Goal: Task Accomplishment & Management: Manage account settings

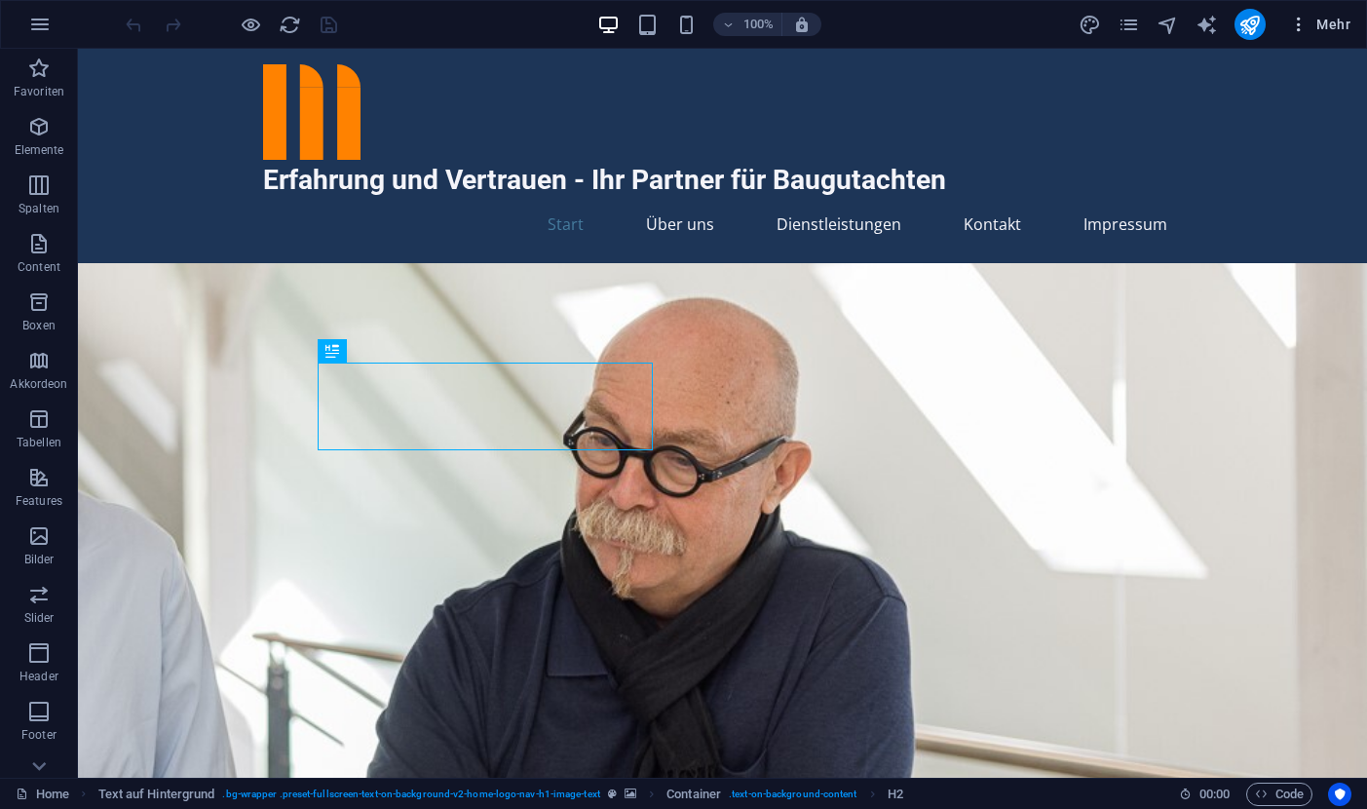
click at [1320, 28] on span "Mehr" at bounding box center [1319, 24] width 61 height 19
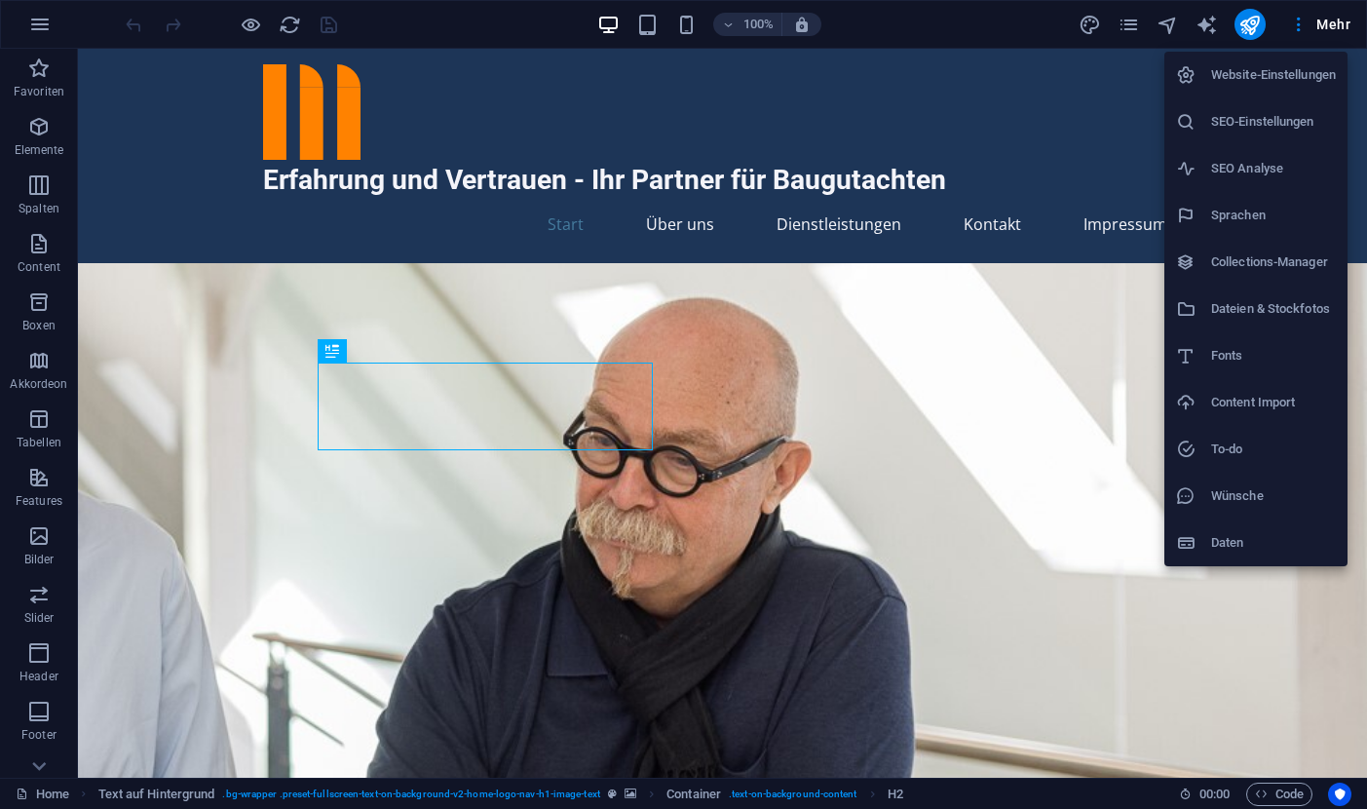
click at [1228, 123] on h6 "SEO-Einstellungen" at bounding box center [1273, 121] width 125 height 23
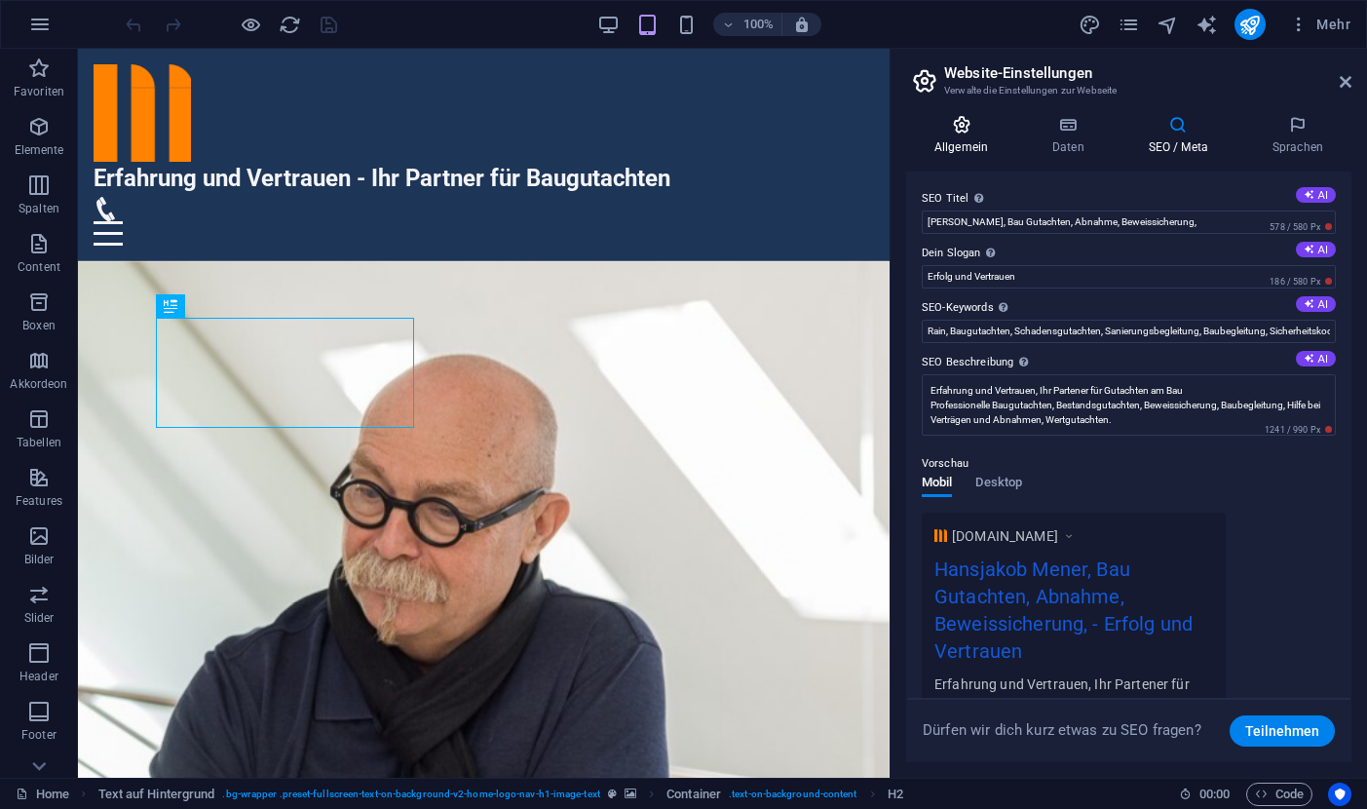
click at [962, 129] on icon at bounding box center [961, 124] width 110 height 19
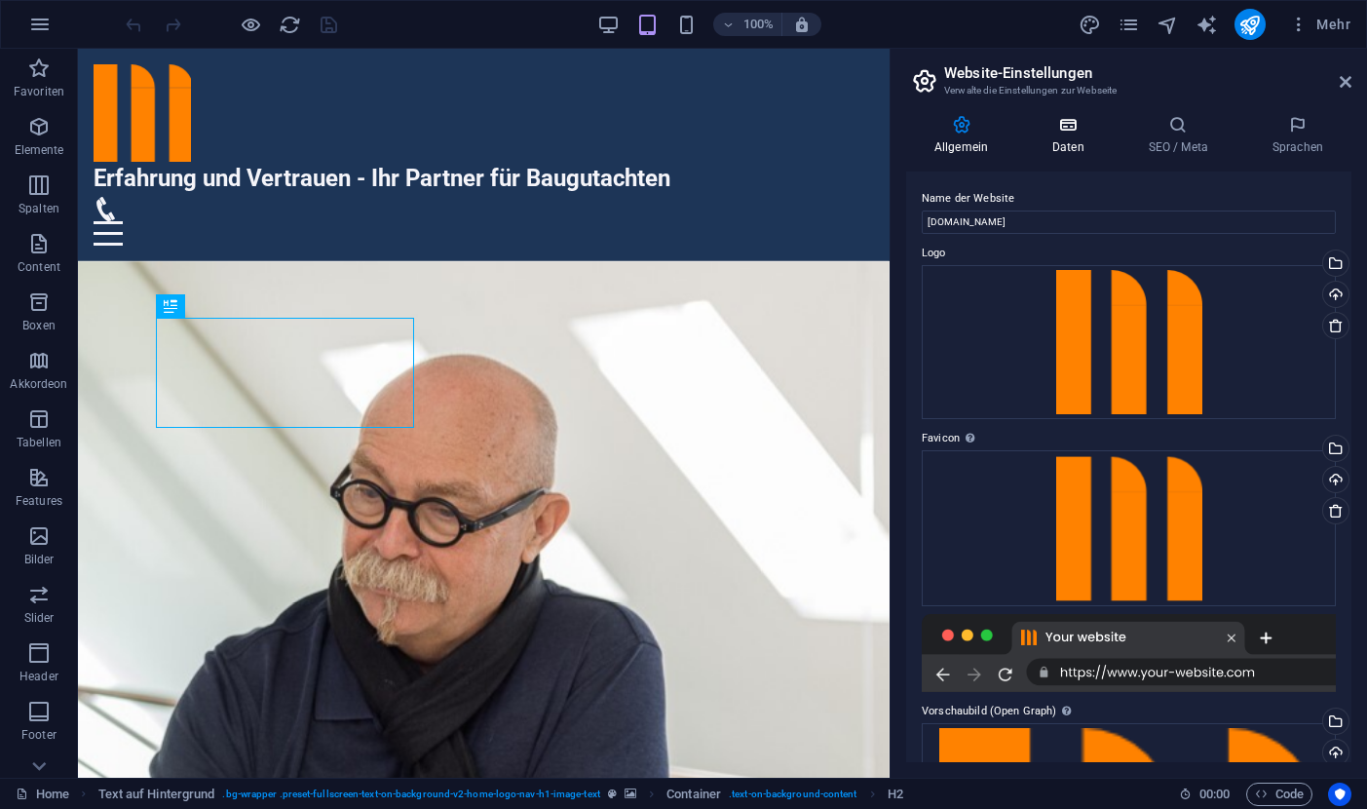
click at [1070, 127] on icon at bounding box center [1068, 124] width 89 height 19
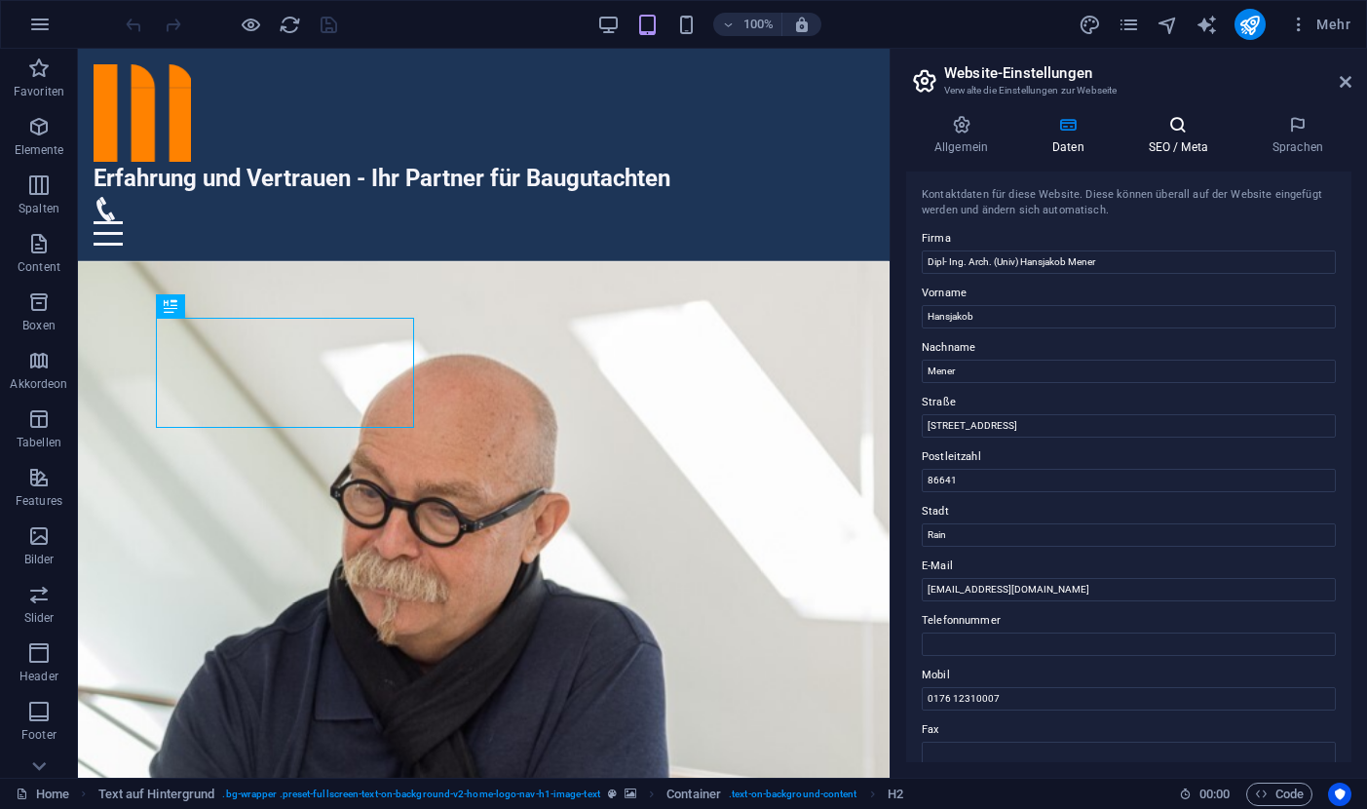
click at [1179, 126] on icon at bounding box center [1178, 124] width 116 height 19
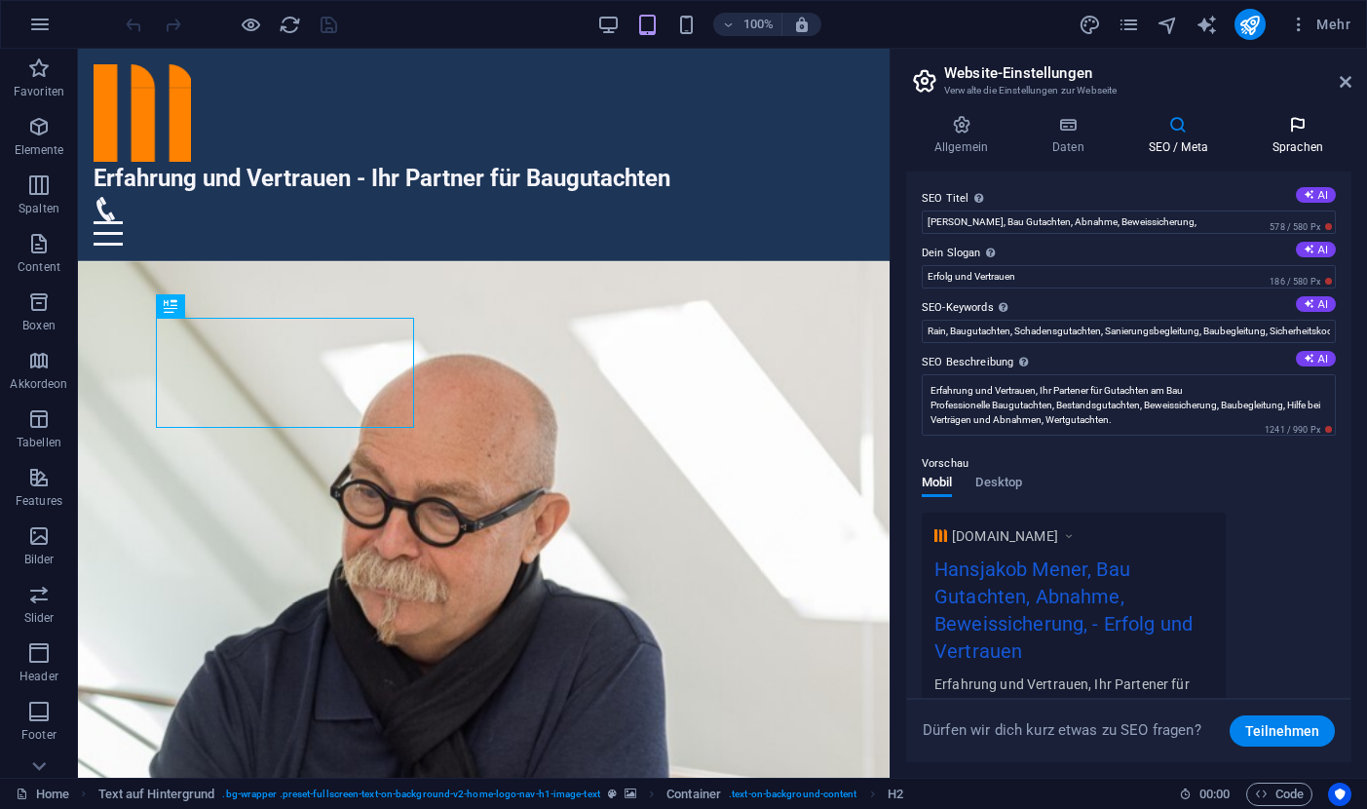
click at [1296, 125] on icon at bounding box center [1297, 124] width 107 height 19
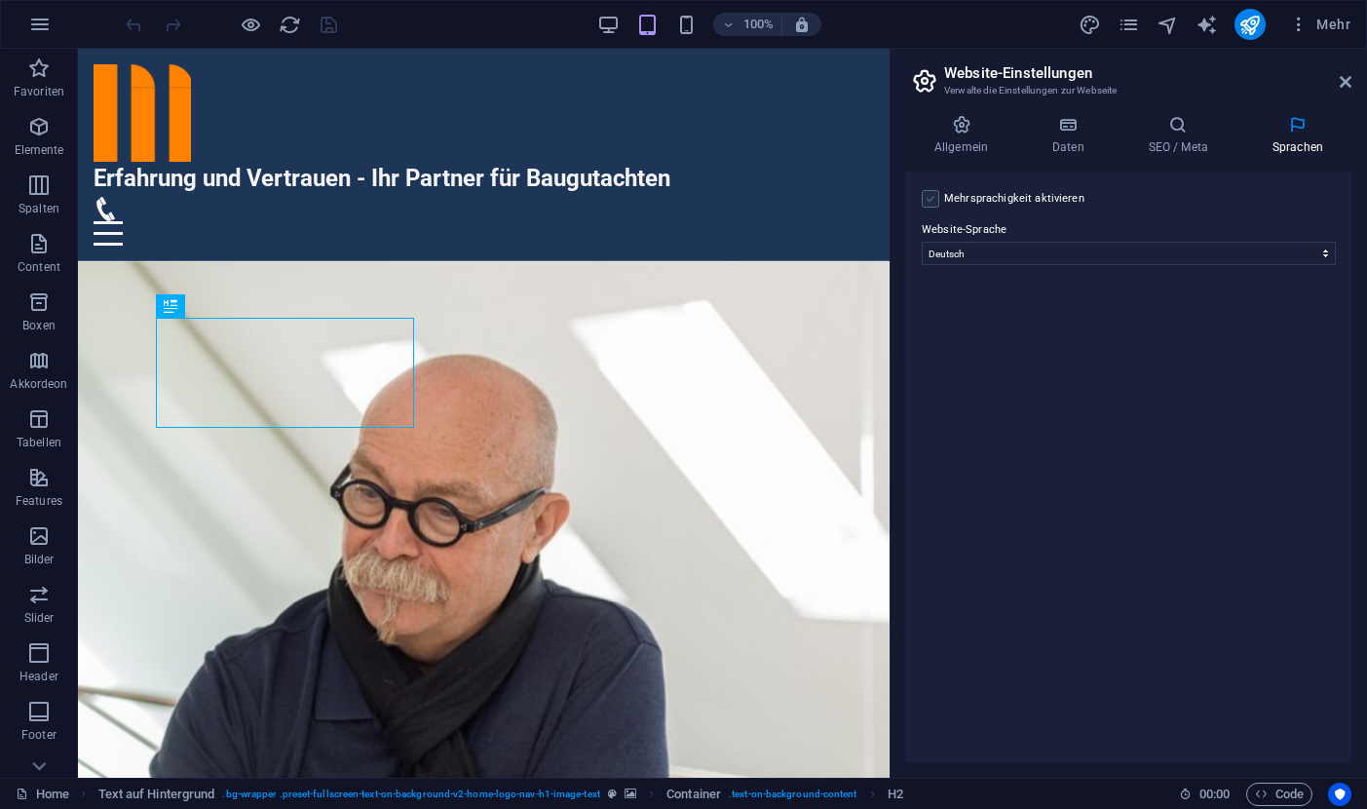
click at [933, 201] on label at bounding box center [931, 199] width 18 height 18
click at [0, 0] on input "Mehrsprachigkeit aktivieren Um die Mehrsprachigkeit zu deaktivieren, lösche Spr…" at bounding box center [0, 0] width 0 height 0
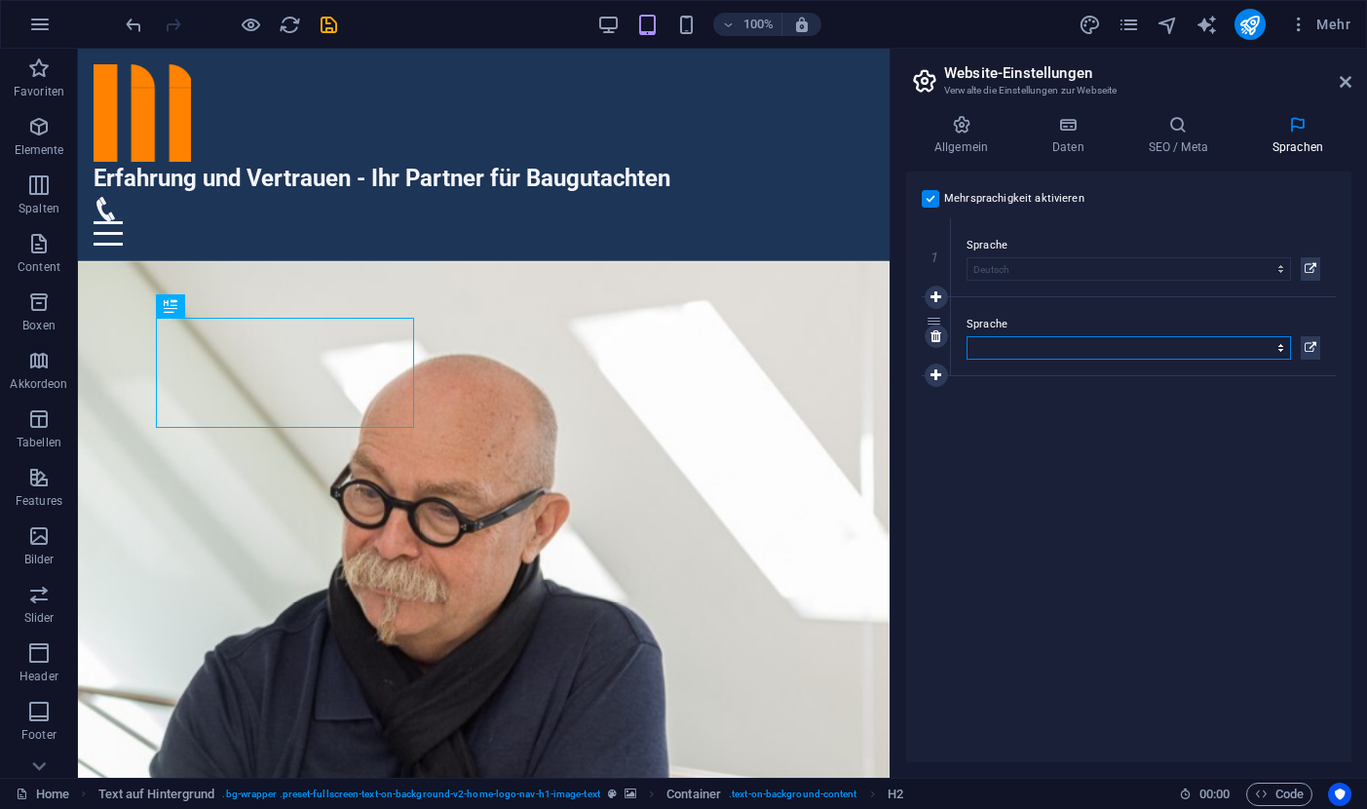
click at [966, 336] on select "Abchasisch Afar Afrikaans Akan Albanisch Amharisch Arabisch Aragonisch Armenisc…" at bounding box center [1128, 347] width 324 height 23
select select "33"
click option "Englisch" at bounding box center [0, 0] width 0 height 0
click at [1311, 346] on icon at bounding box center [1310, 347] width 12 height 23
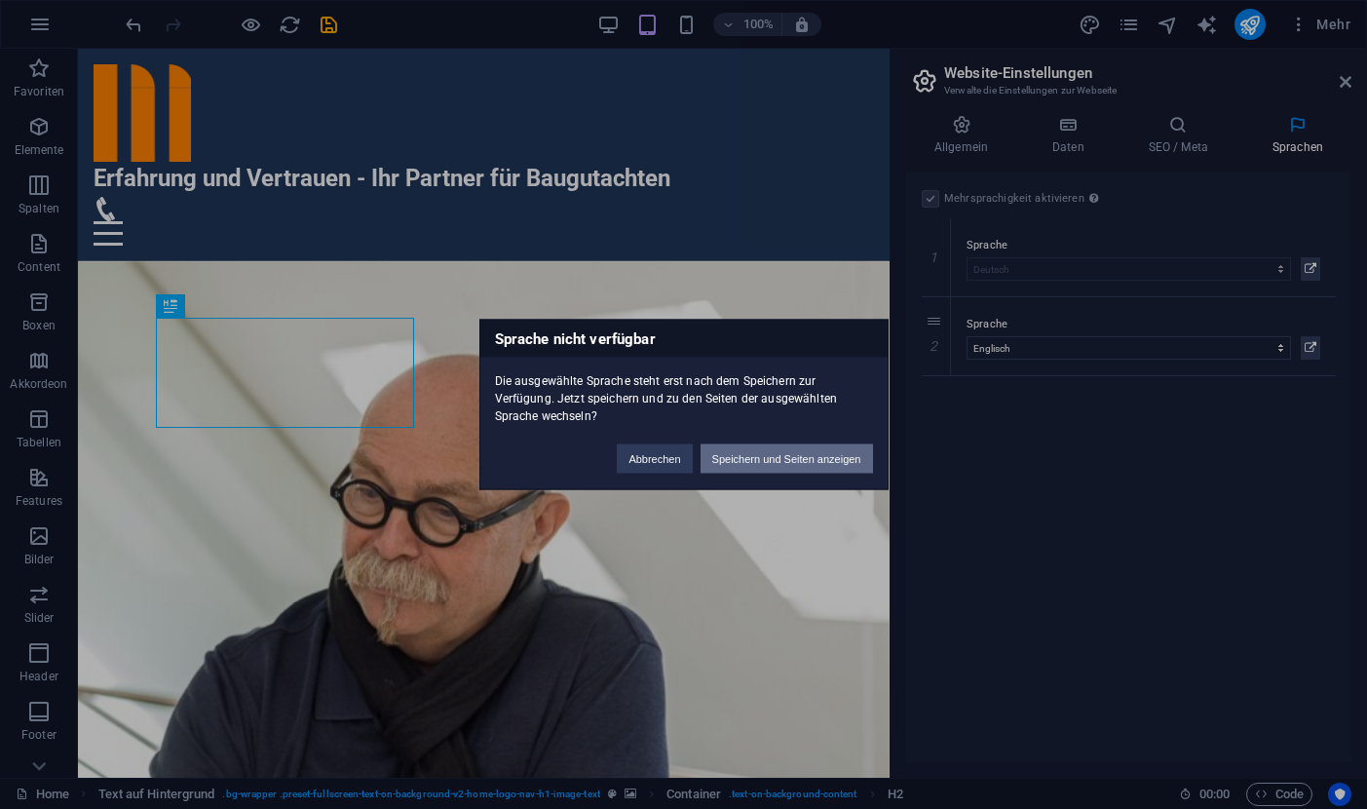
click at [820, 460] on button "Speichern und Seiten anzeigen" at bounding box center [786, 458] width 172 height 29
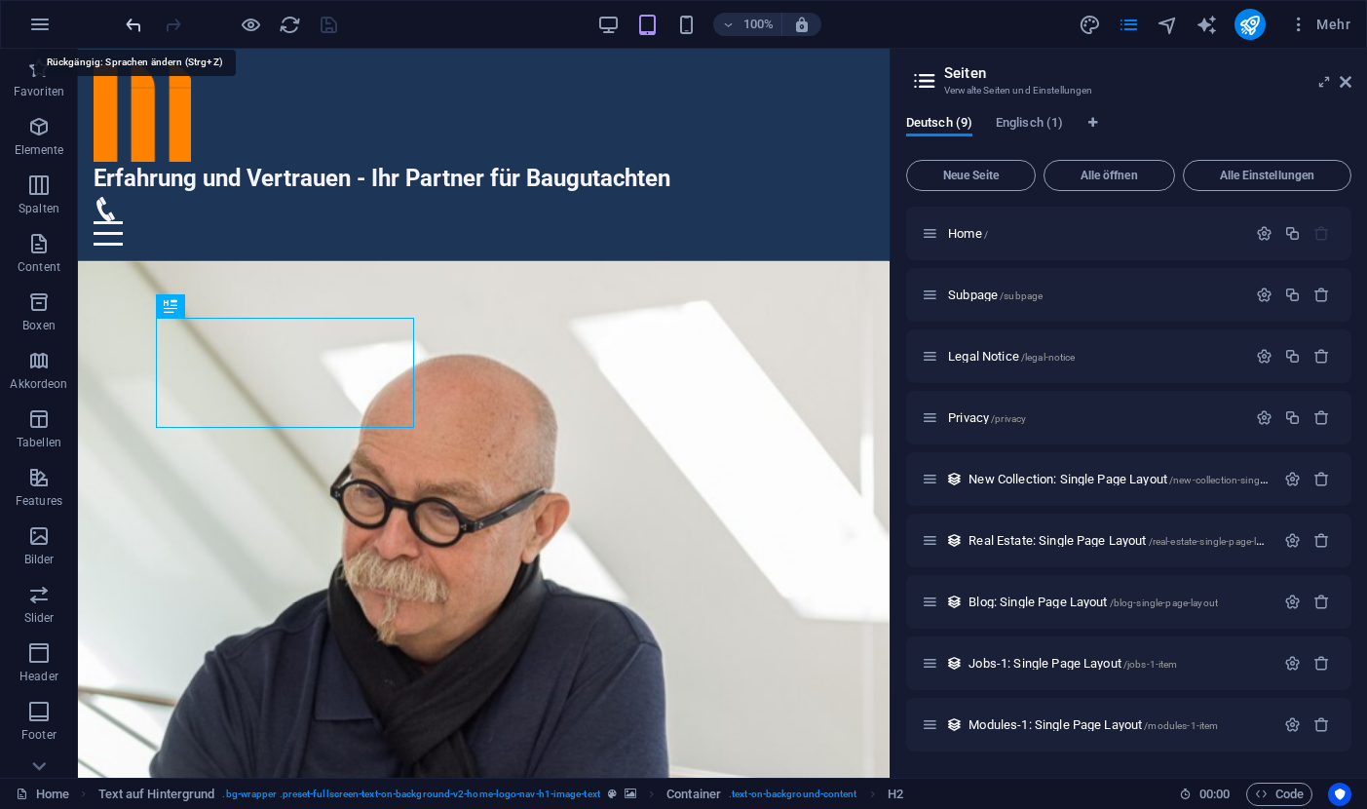
click at [137, 26] on icon "undo" at bounding box center [134, 25] width 22 height 22
click at [132, 22] on icon "undo" at bounding box center [134, 25] width 22 height 22
click at [1031, 121] on span "Englisch (1)" at bounding box center [1029, 124] width 67 height 27
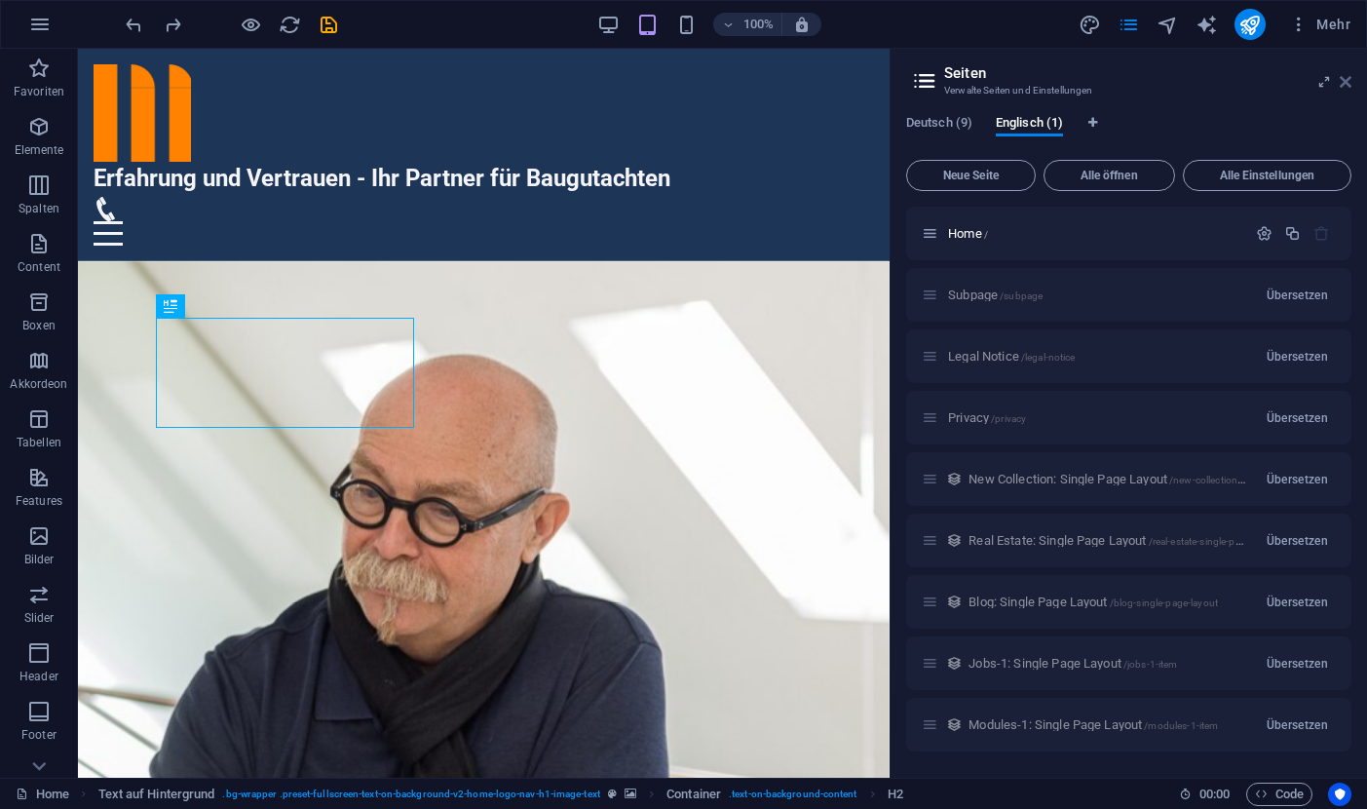
click at [1347, 83] on icon at bounding box center [1345, 82] width 12 height 16
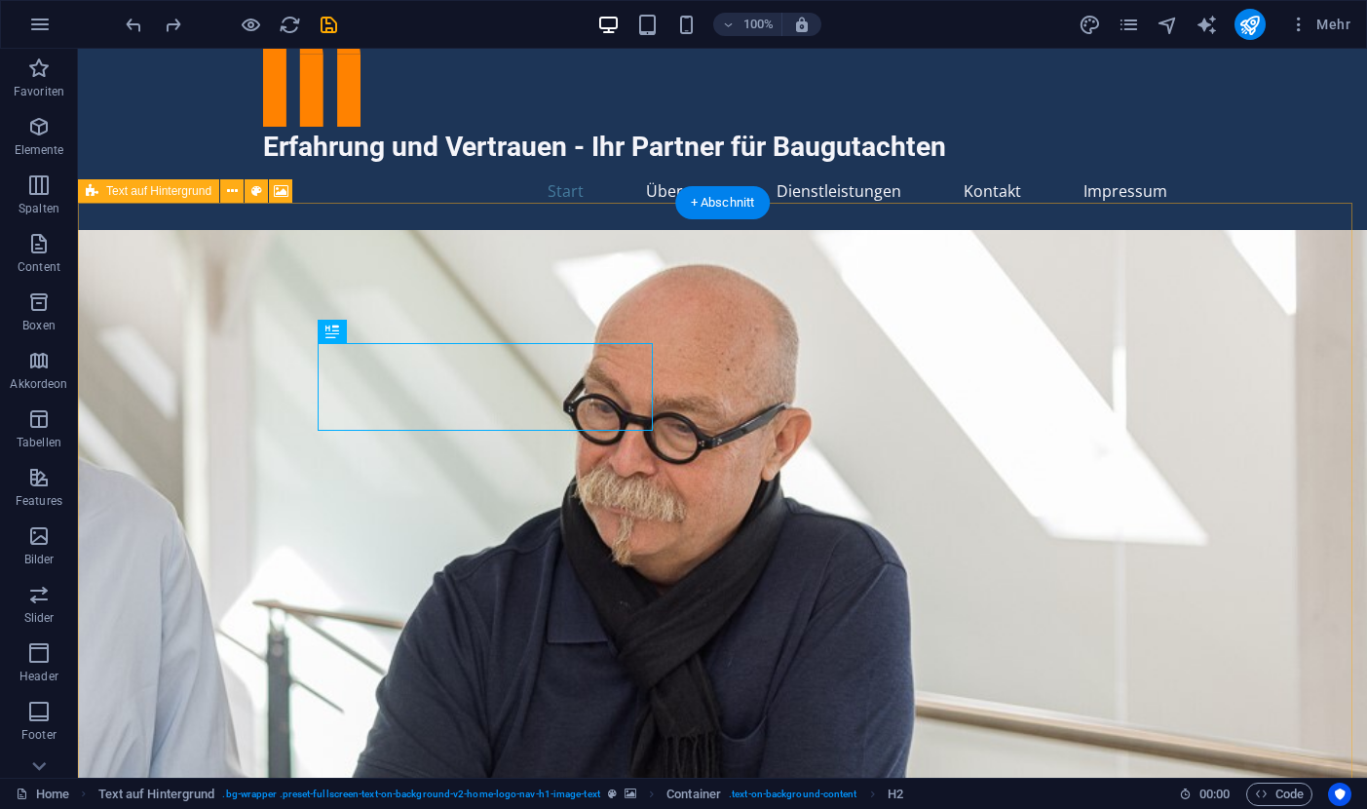
scroll to position [40, 0]
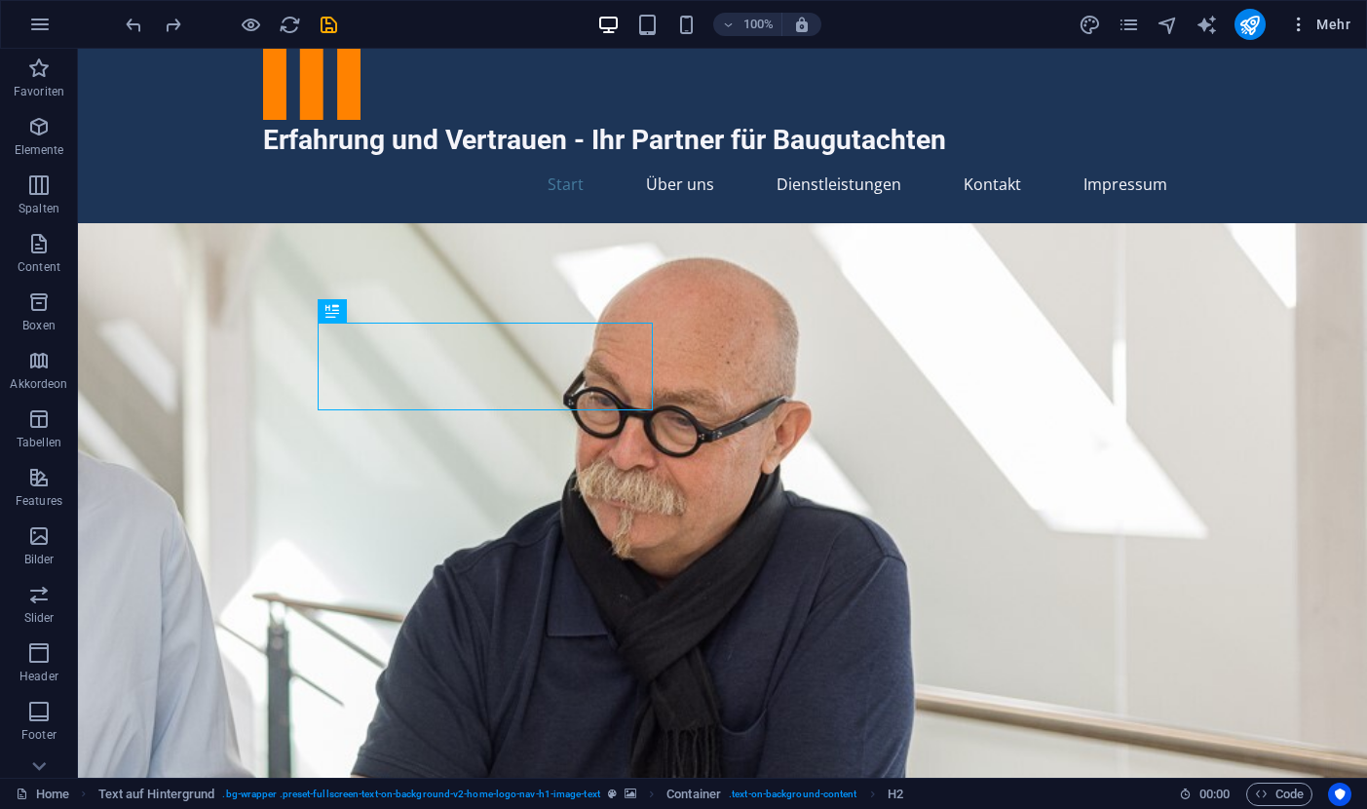
click at [1339, 25] on span "Mehr" at bounding box center [1319, 24] width 61 height 19
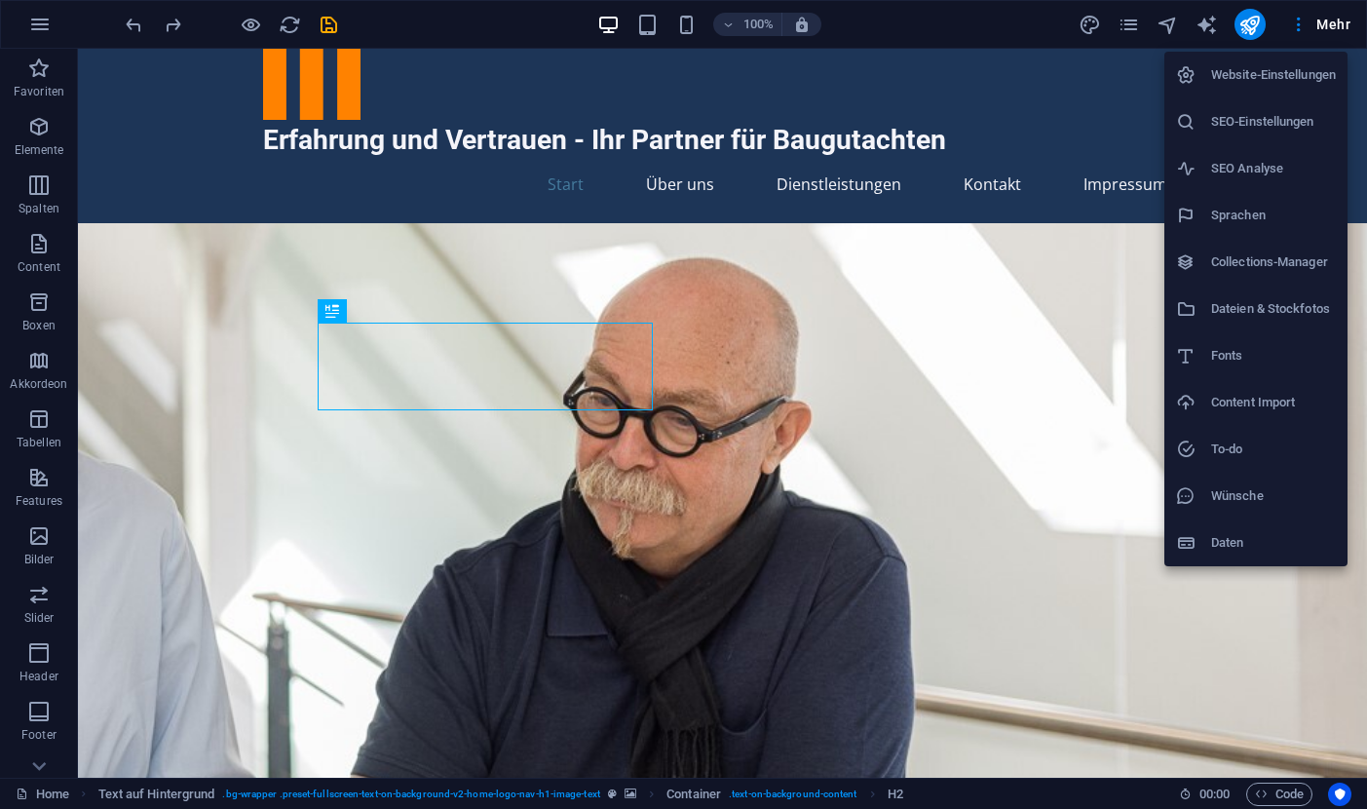
click at [1225, 211] on h6 "Sprachen" at bounding box center [1273, 215] width 125 height 23
select select "31"
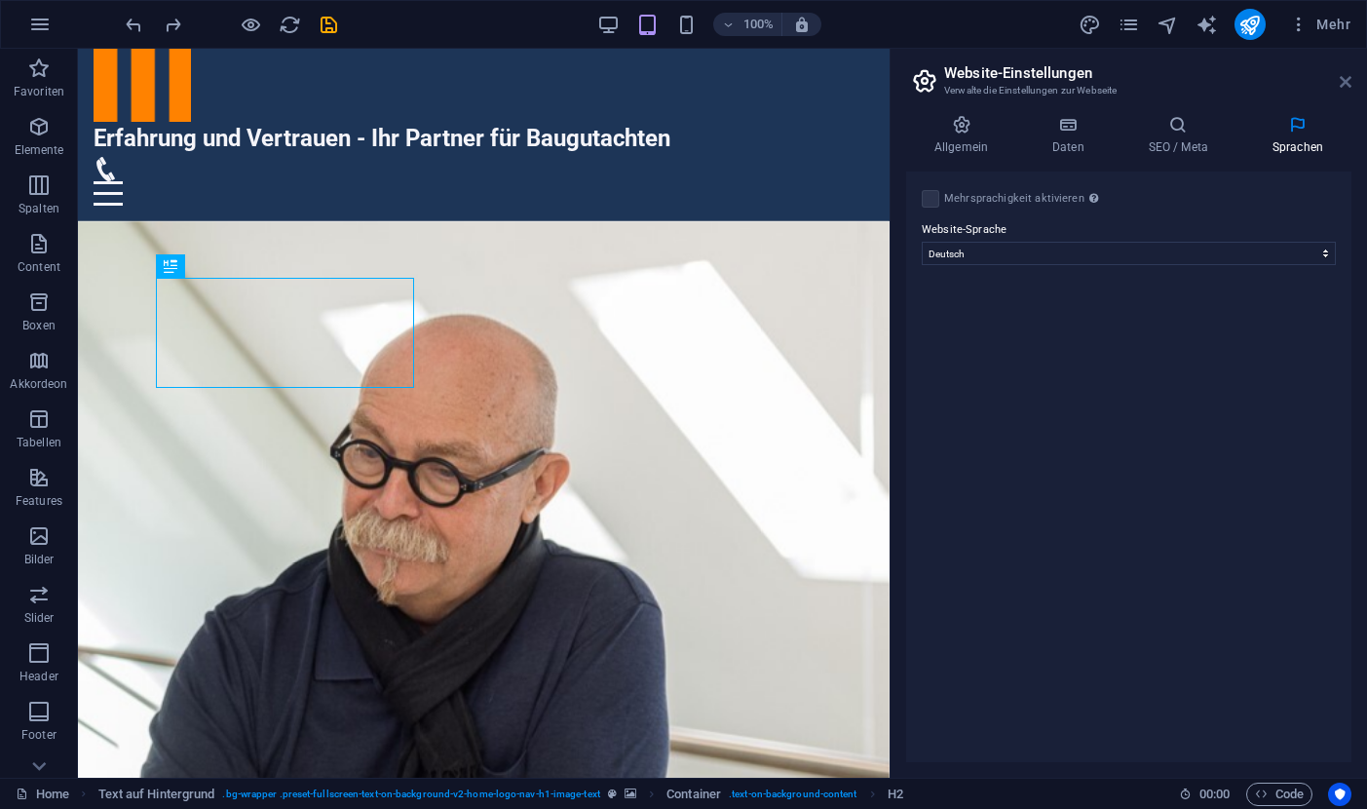
drag, startPoint x: 1342, startPoint y: 80, endPoint x: 1255, endPoint y: 16, distance: 108.7
click at [1342, 80] on icon at bounding box center [1345, 82] width 12 height 16
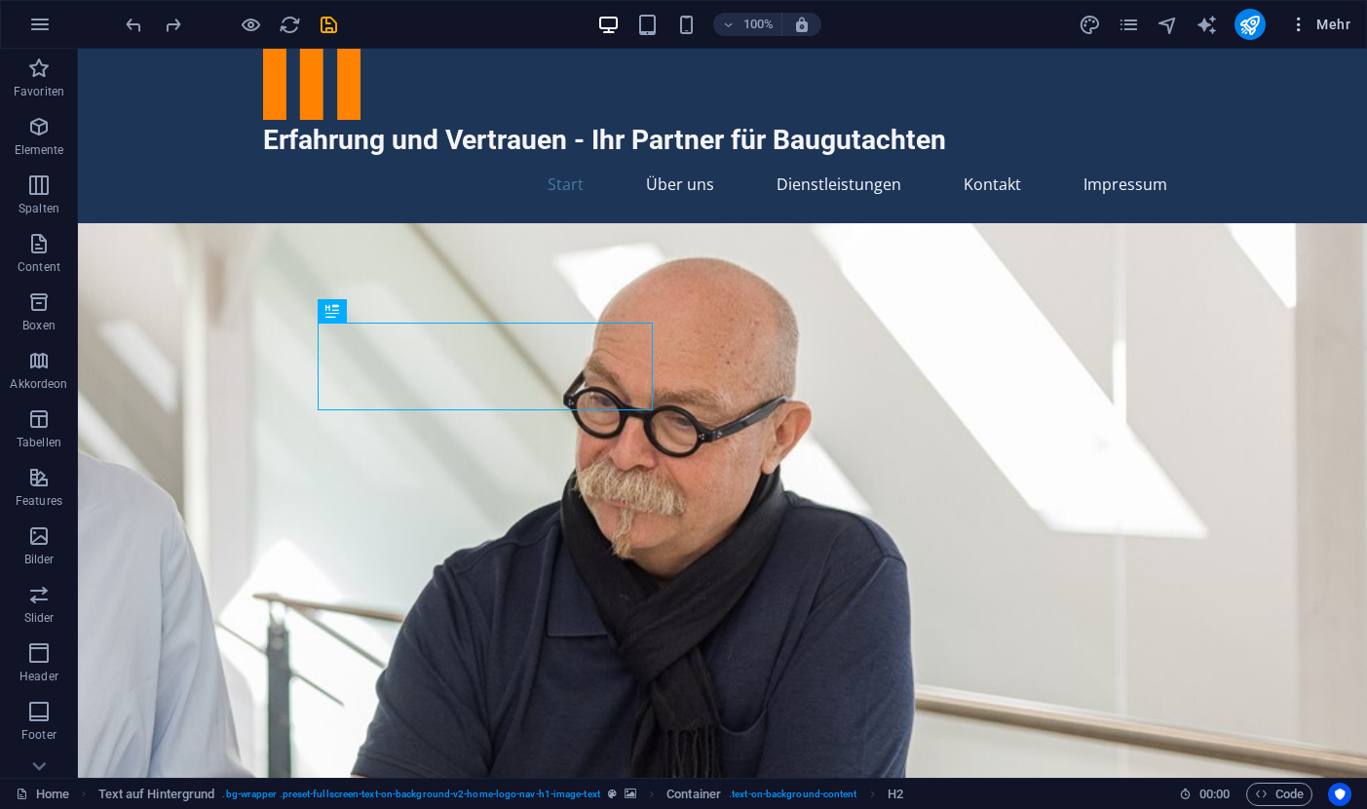
click at [1327, 21] on span "Mehr" at bounding box center [1319, 24] width 61 height 19
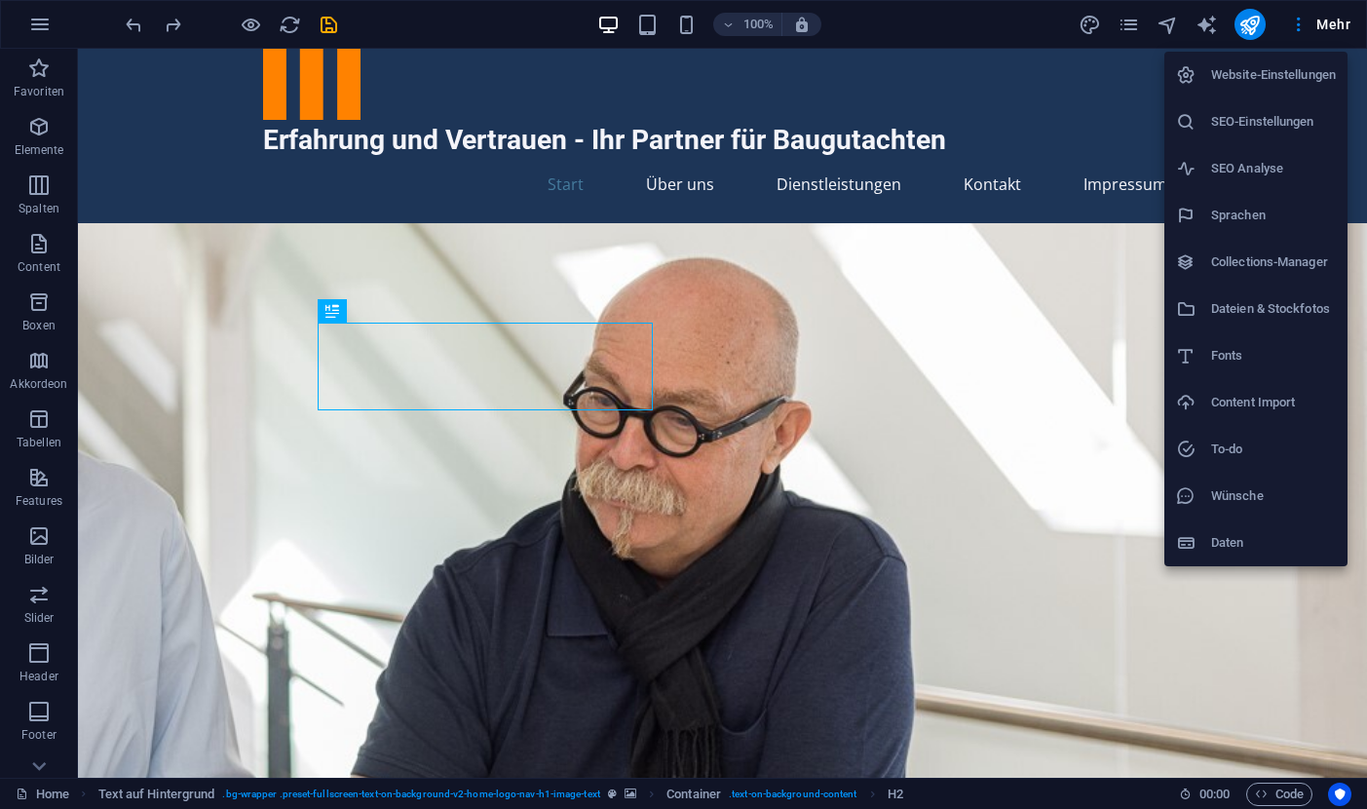
click at [1244, 125] on h6 "SEO-Einstellungen" at bounding box center [1273, 121] width 125 height 23
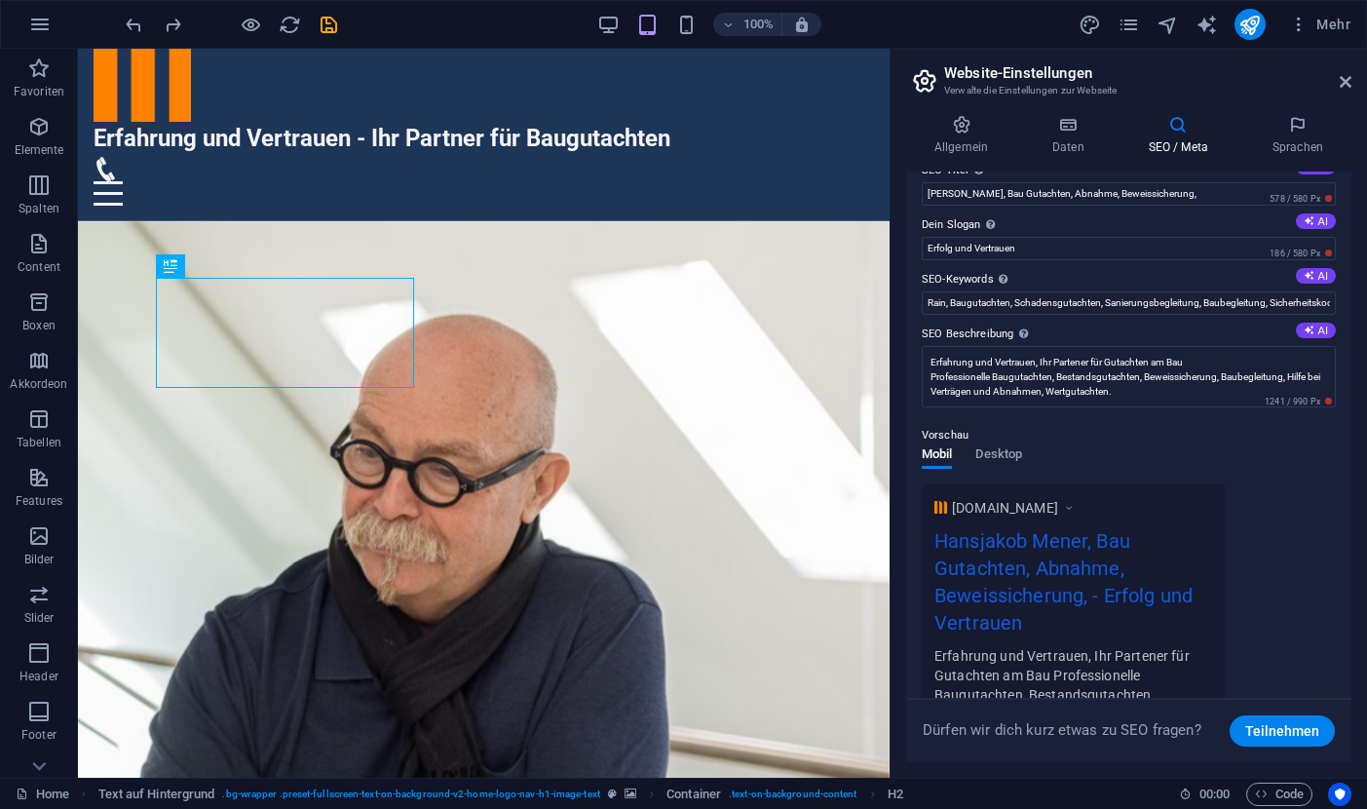
scroll to position [0, 0]
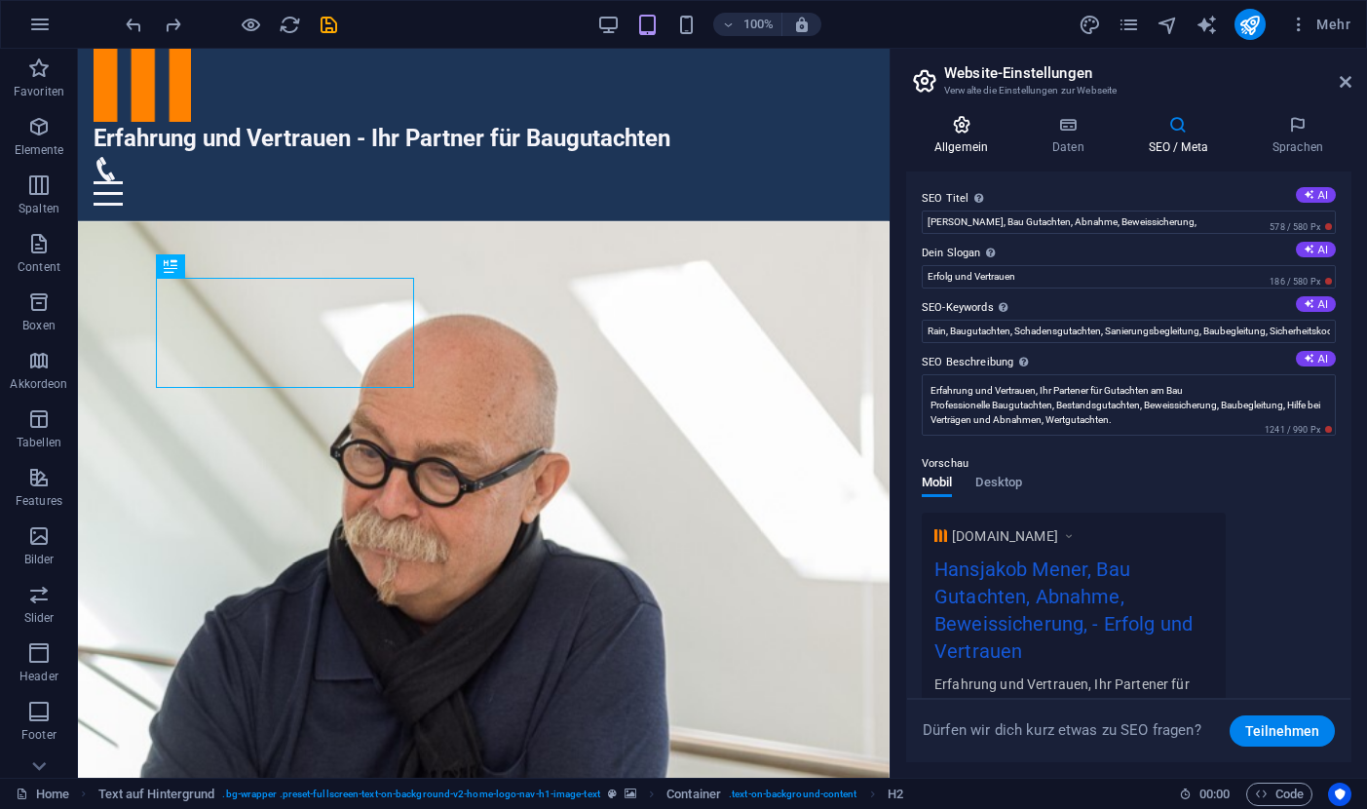
click at [962, 130] on icon at bounding box center [961, 124] width 110 height 19
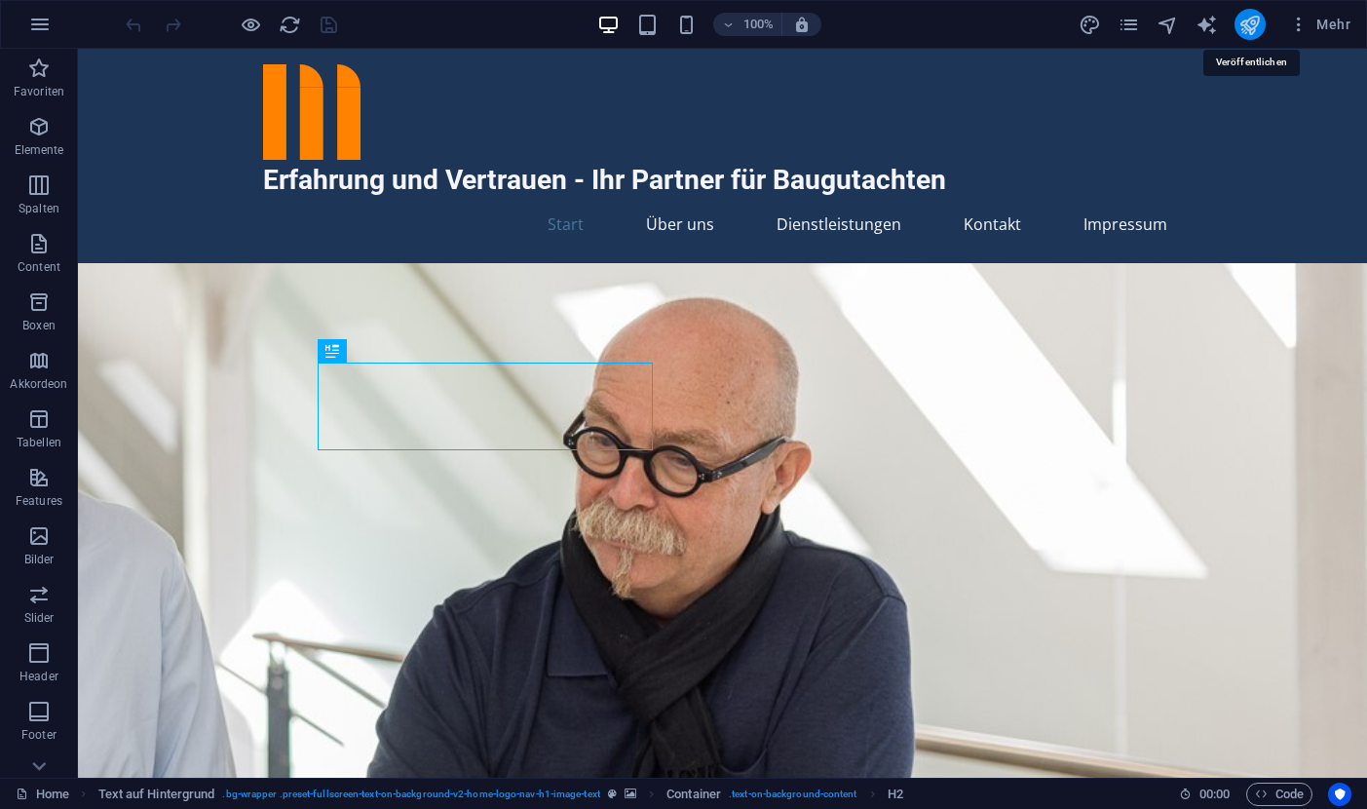
click at [1249, 19] on icon "publish" at bounding box center [1249, 25] width 22 height 22
click at [871, 472] on figure at bounding box center [722, 653] width 1289 height 781
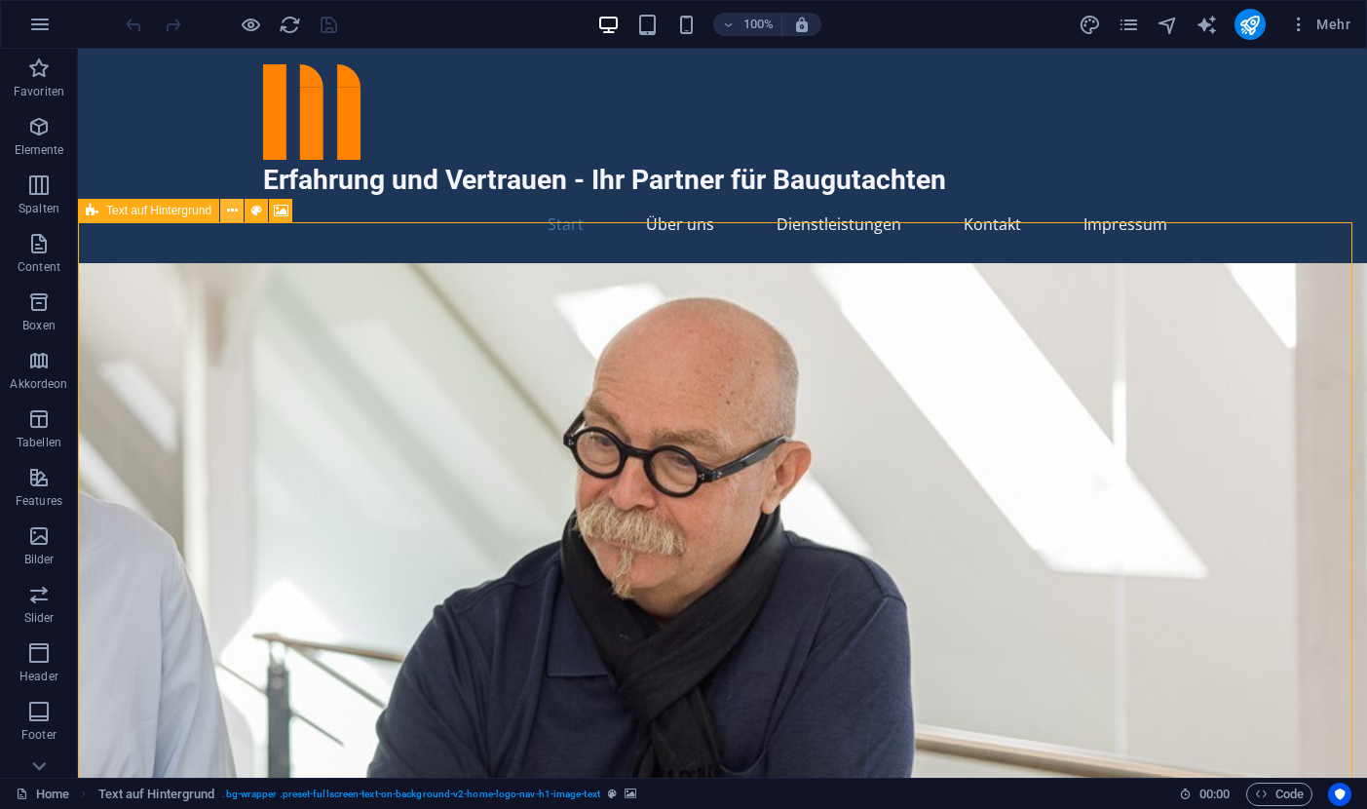
click at [234, 213] on icon at bounding box center [232, 211] width 11 height 20
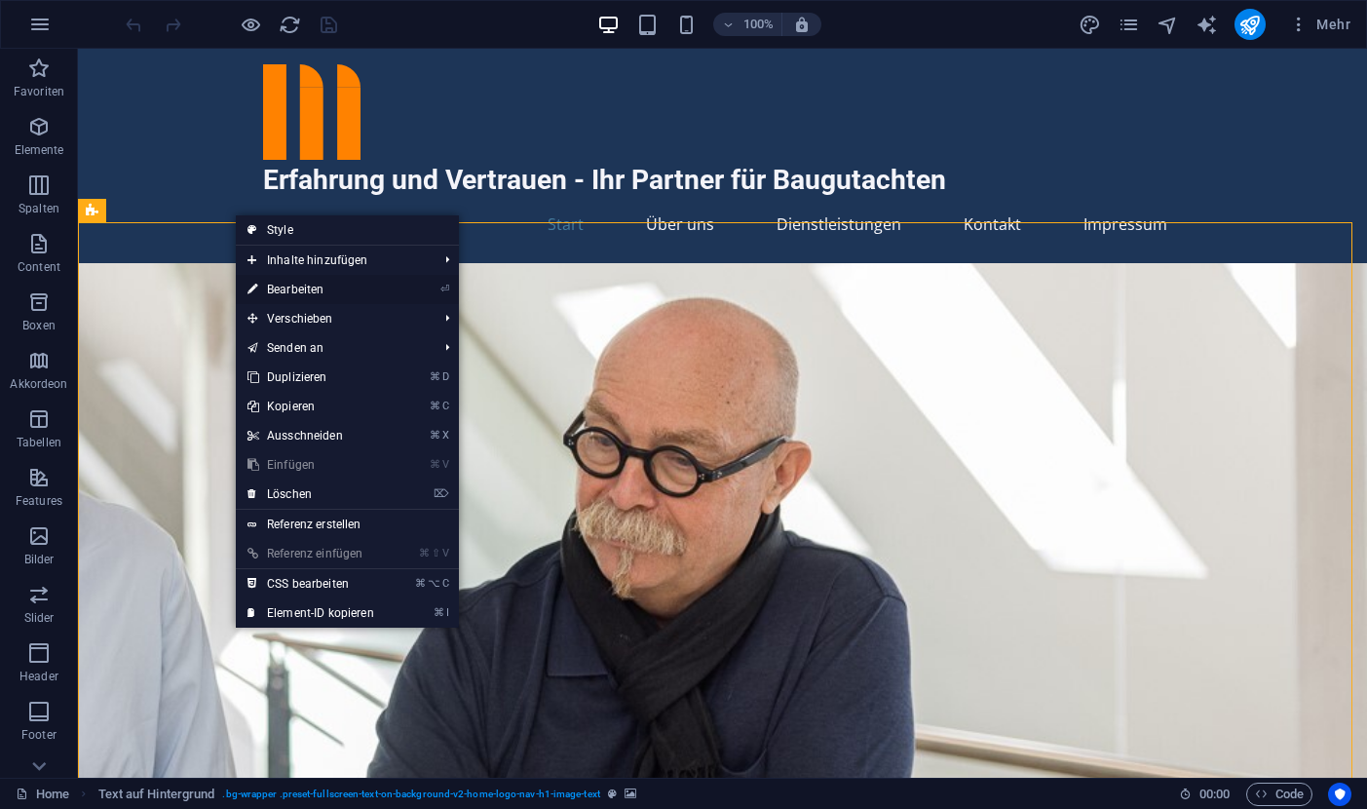
click at [297, 288] on link "⏎ Bearbeiten" at bounding box center [311, 289] width 150 height 29
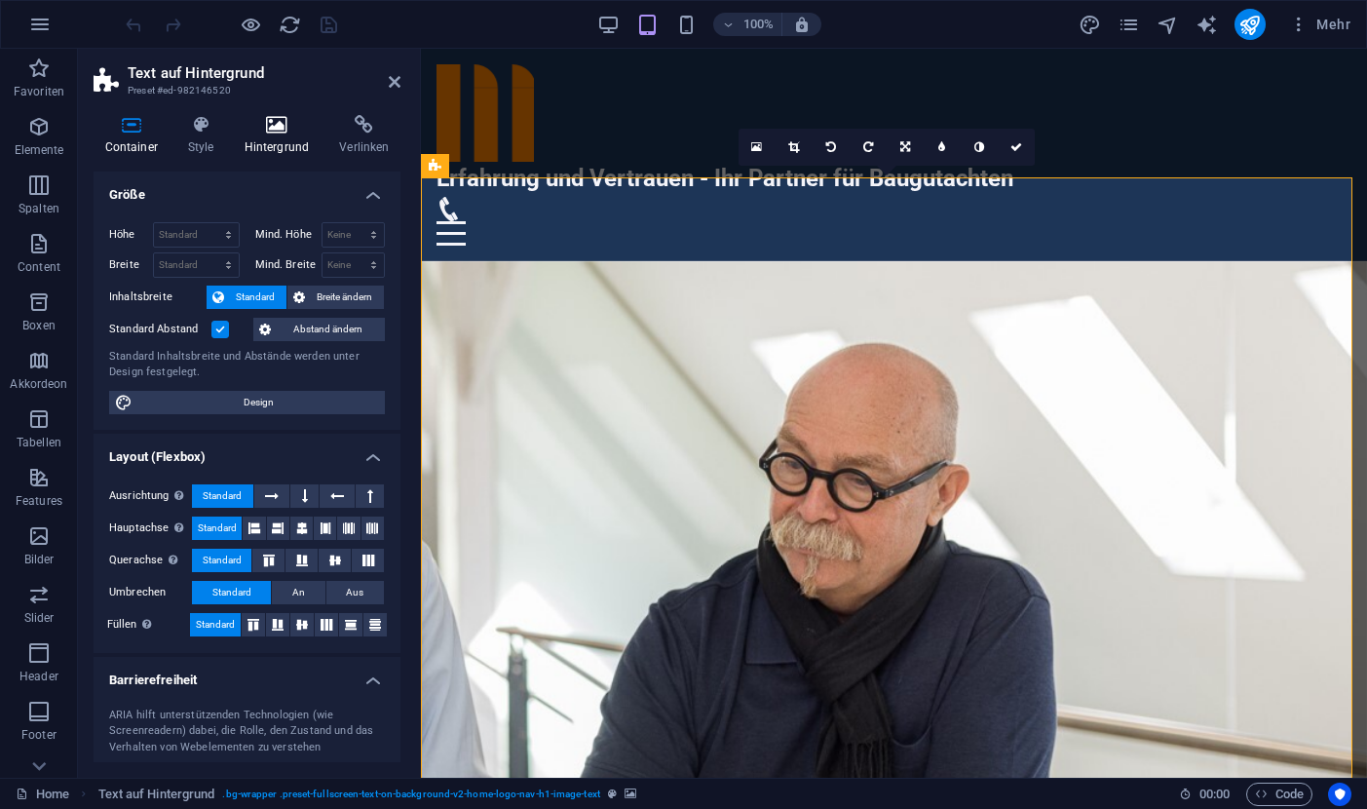
click at [277, 128] on icon at bounding box center [277, 124] width 88 height 19
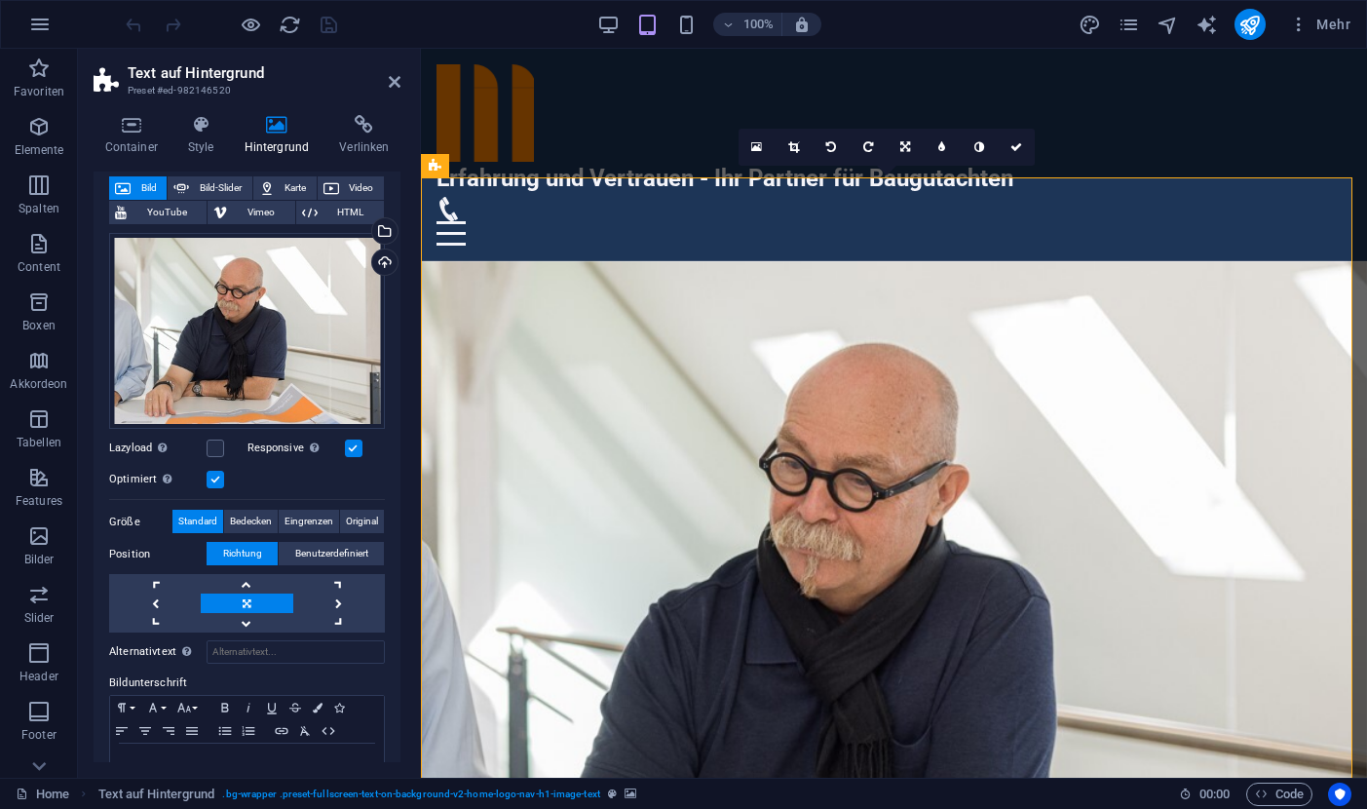
scroll to position [159, 0]
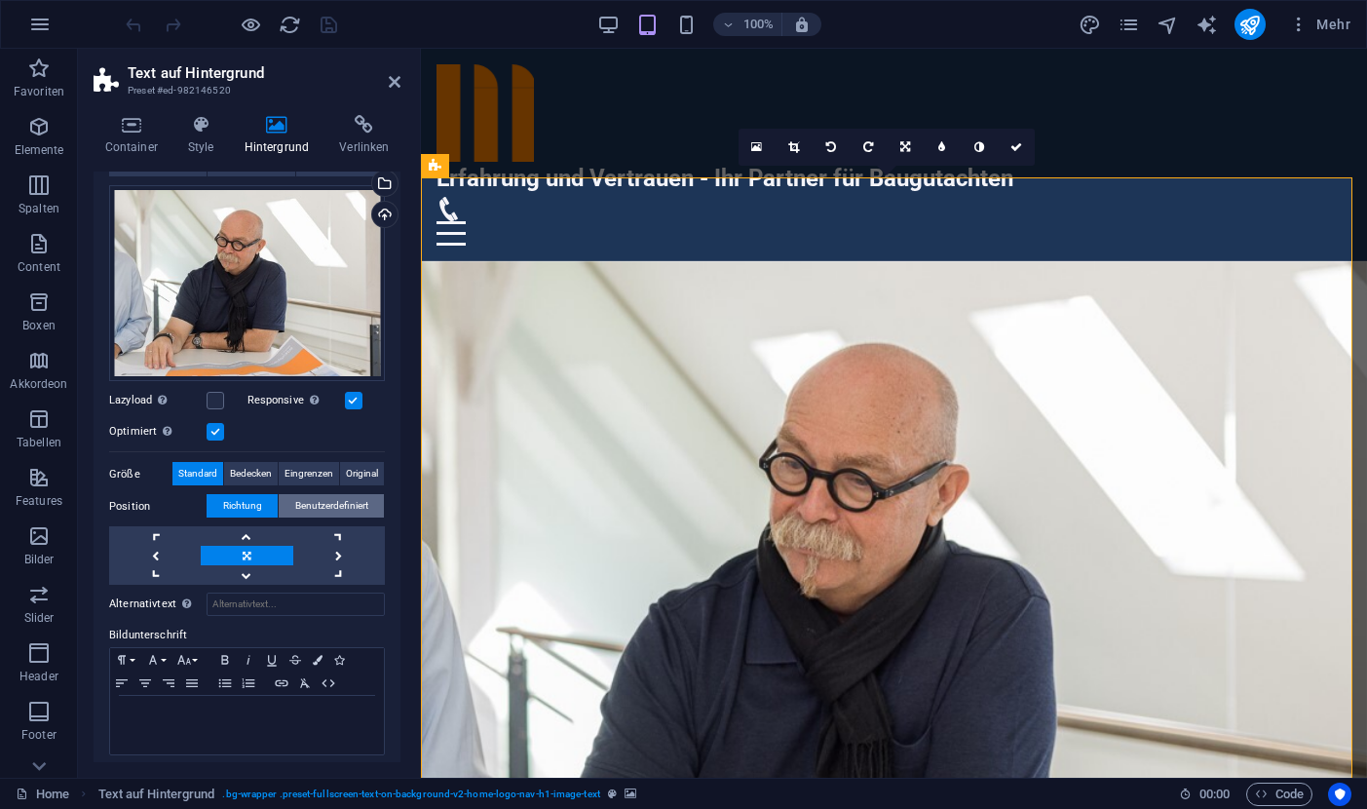
click at [321, 494] on span "Benutzerdefiniert" at bounding box center [331, 505] width 73 height 23
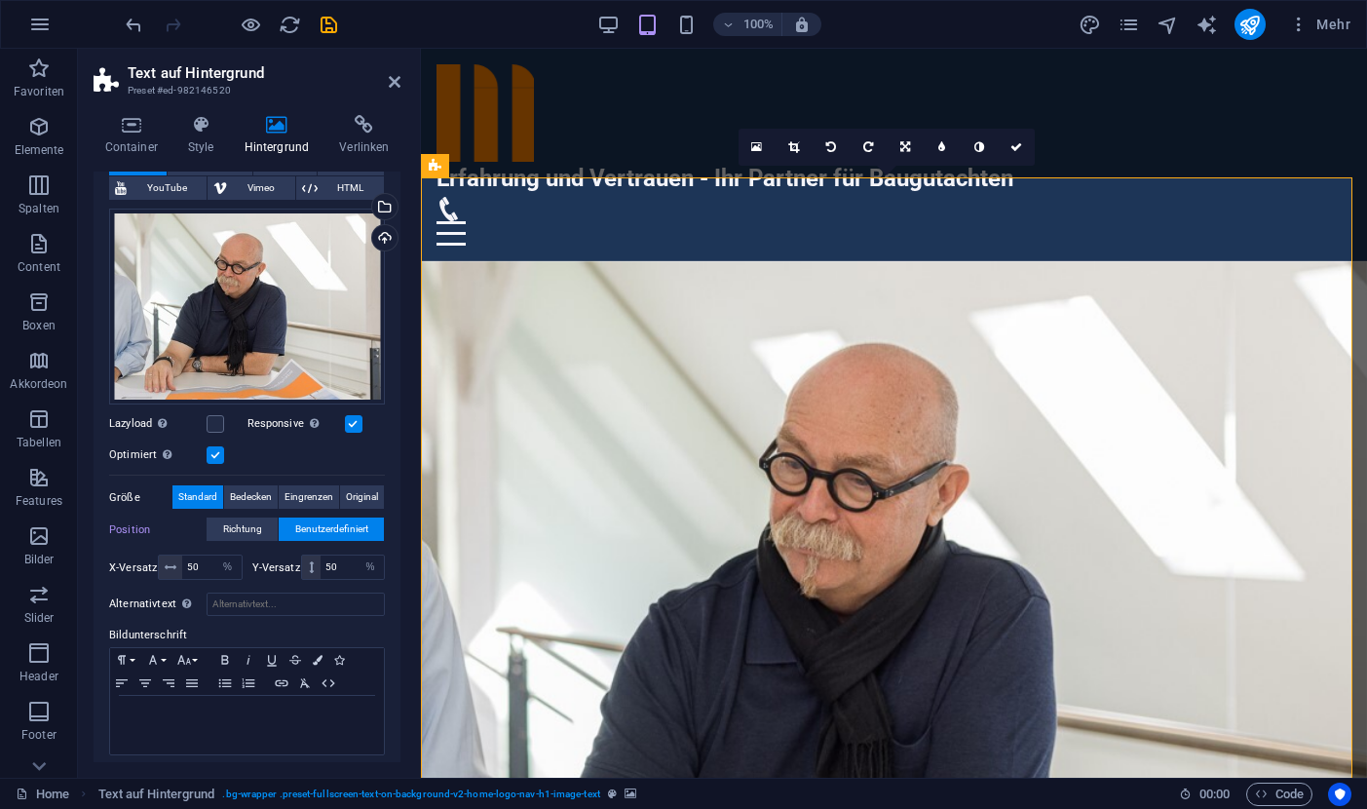
click at [180, 485] on span "Standard" at bounding box center [197, 496] width 39 height 23
click at [233, 518] on span "Richtung" at bounding box center [242, 528] width 39 height 23
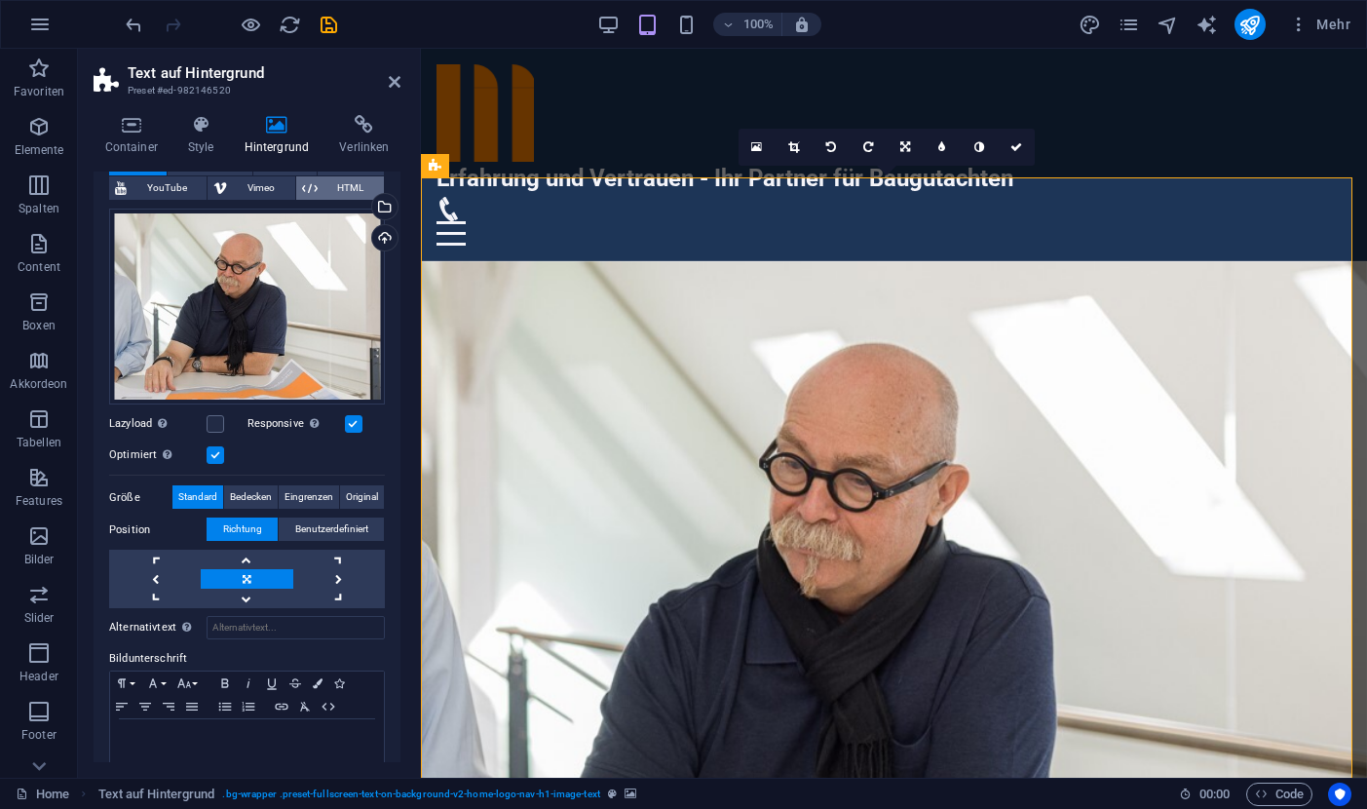
click at [323, 184] on span "HTML" at bounding box center [350, 187] width 55 height 23
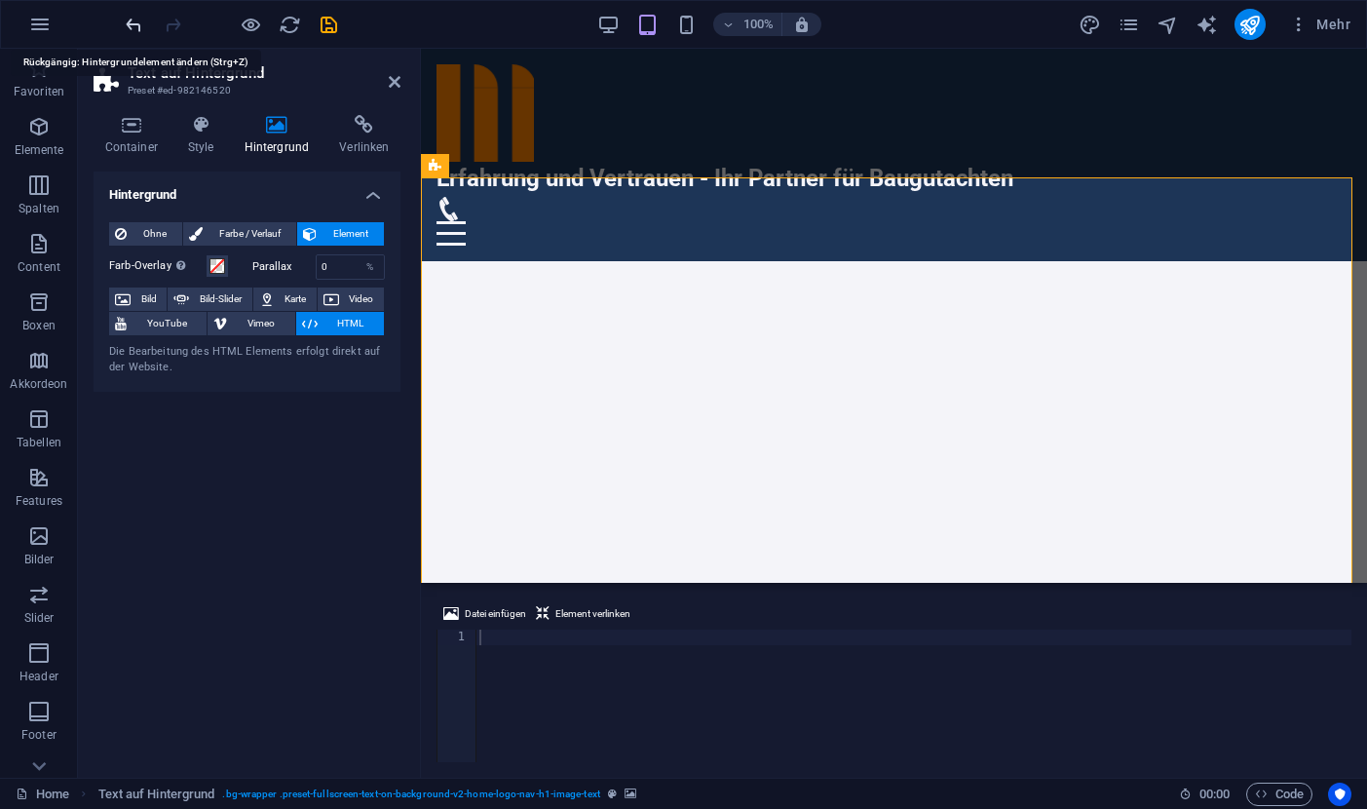
click at [133, 23] on icon "undo" at bounding box center [134, 25] width 22 height 22
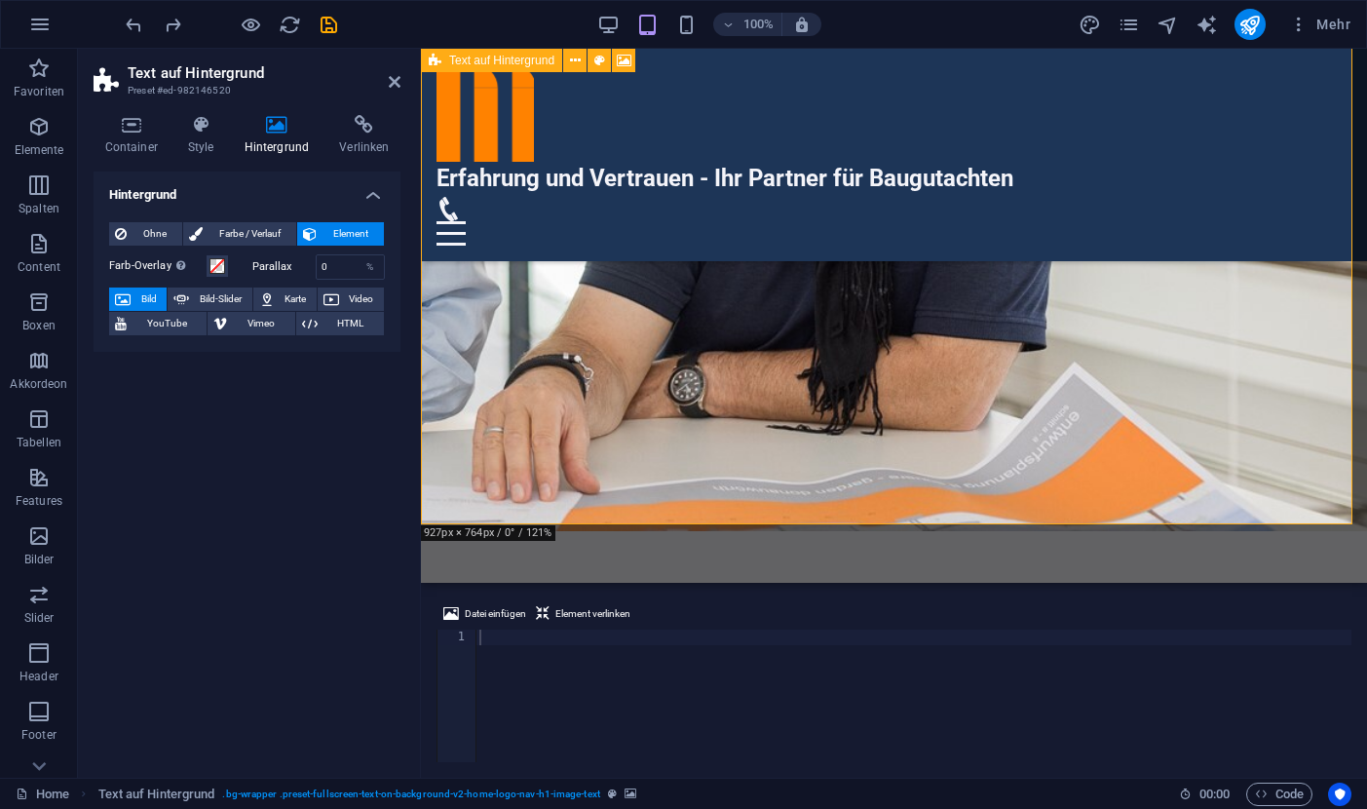
scroll to position [411, 0]
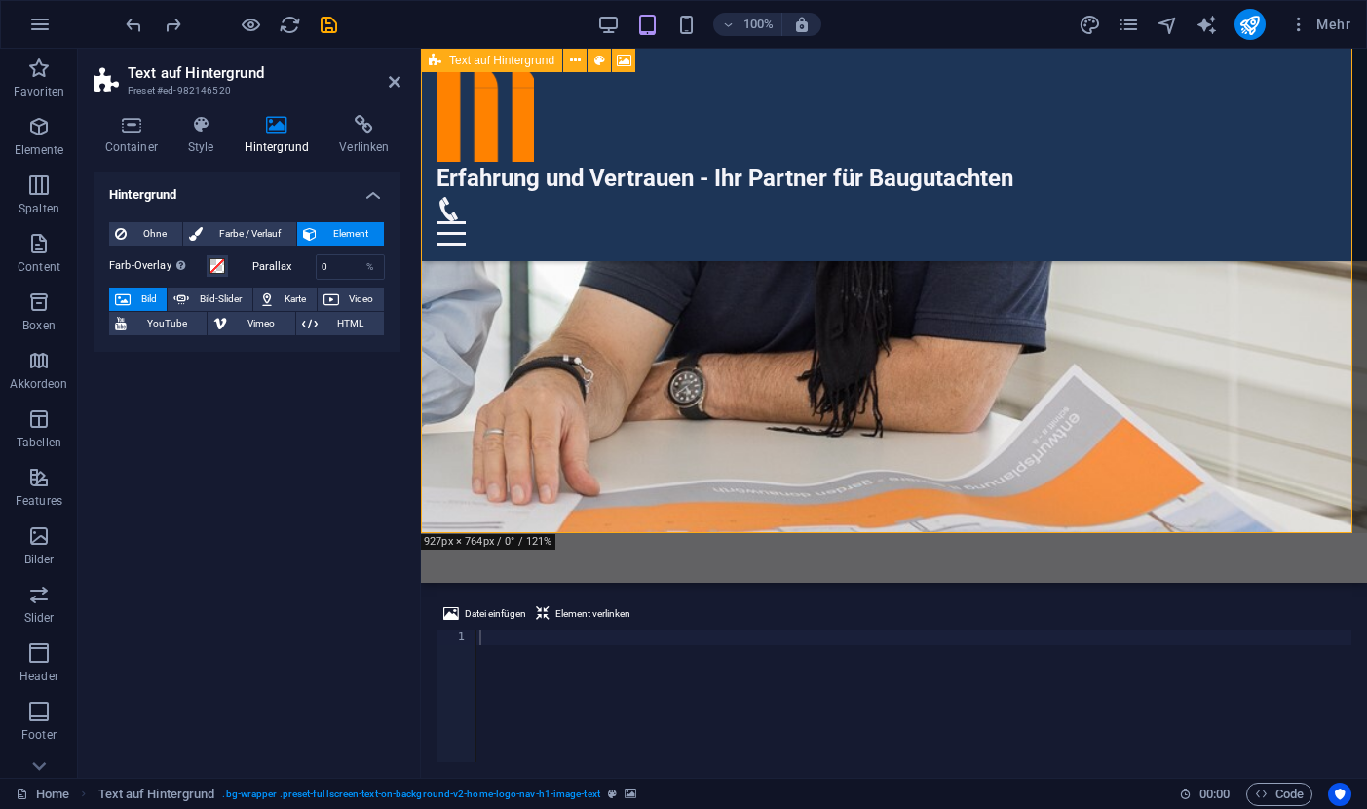
click at [1051, 362] on figure at bounding box center [894, 149] width 946 height 767
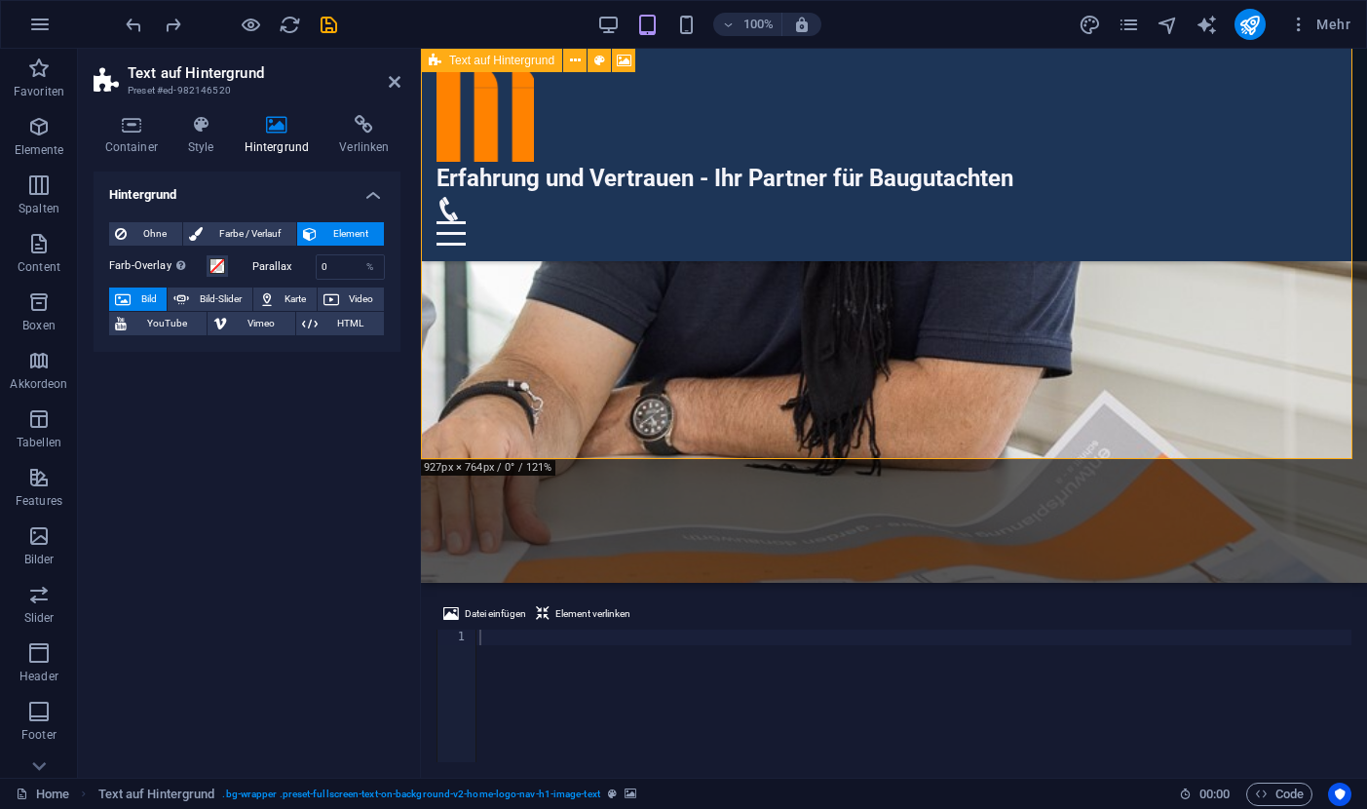
scroll to position [498, 0]
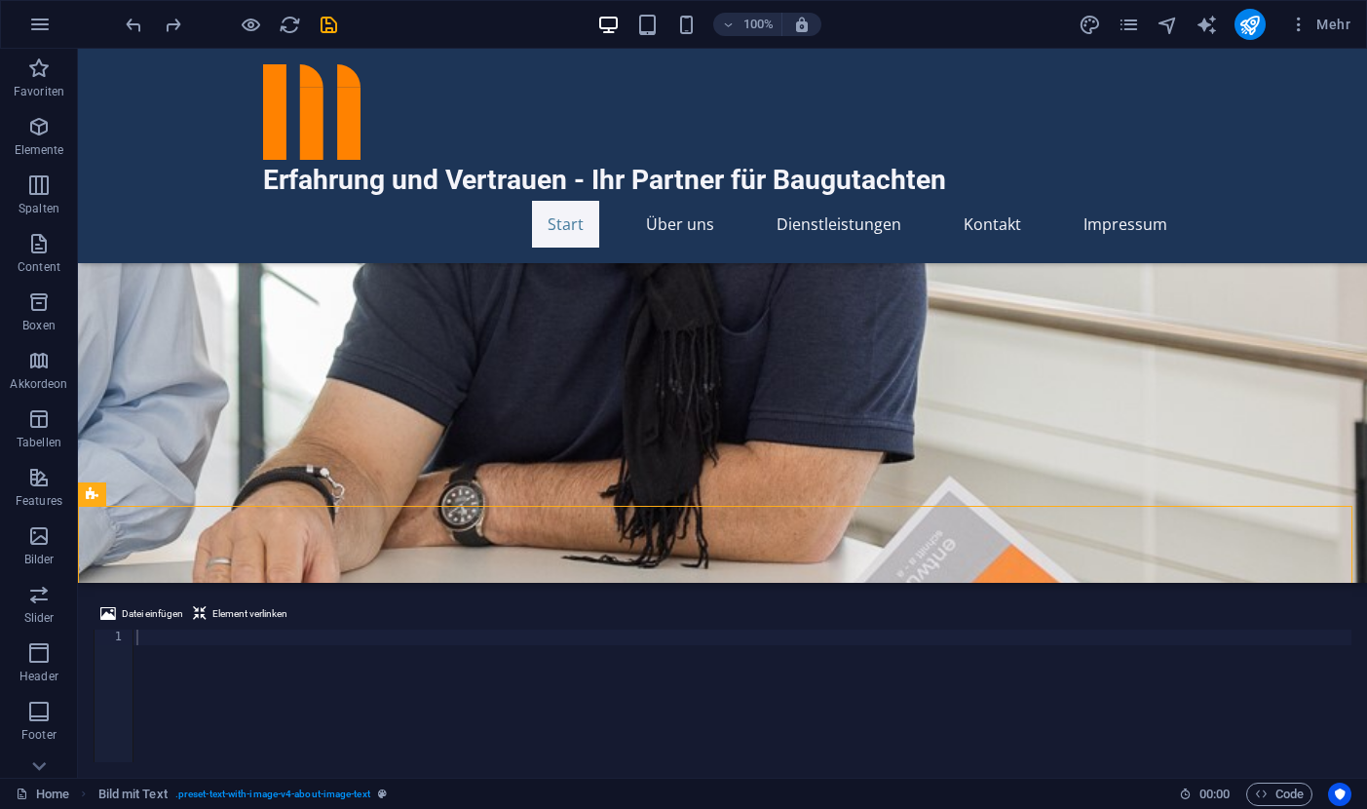
click at [924, 460] on figure at bounding box center [722, 206] width 1289 height 964
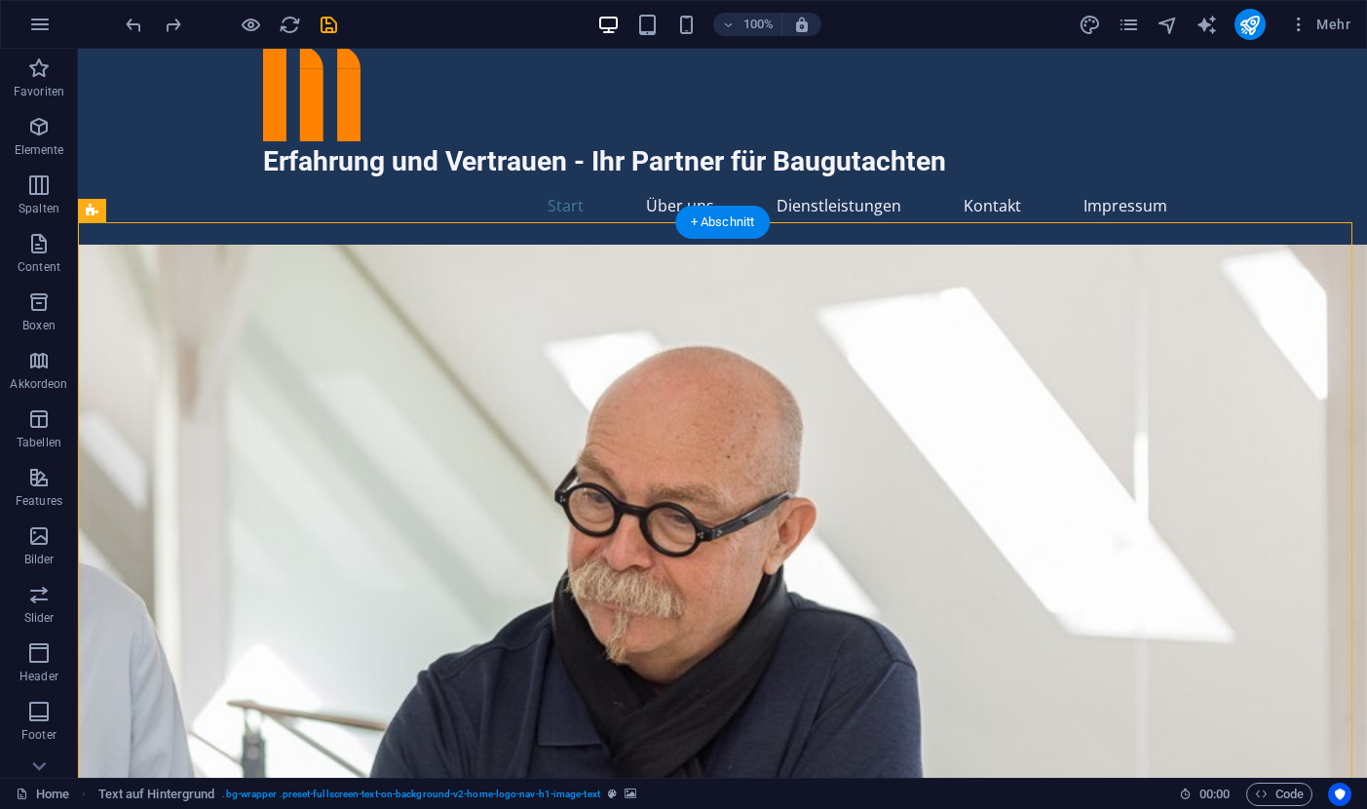
scroll to position [0, 0]
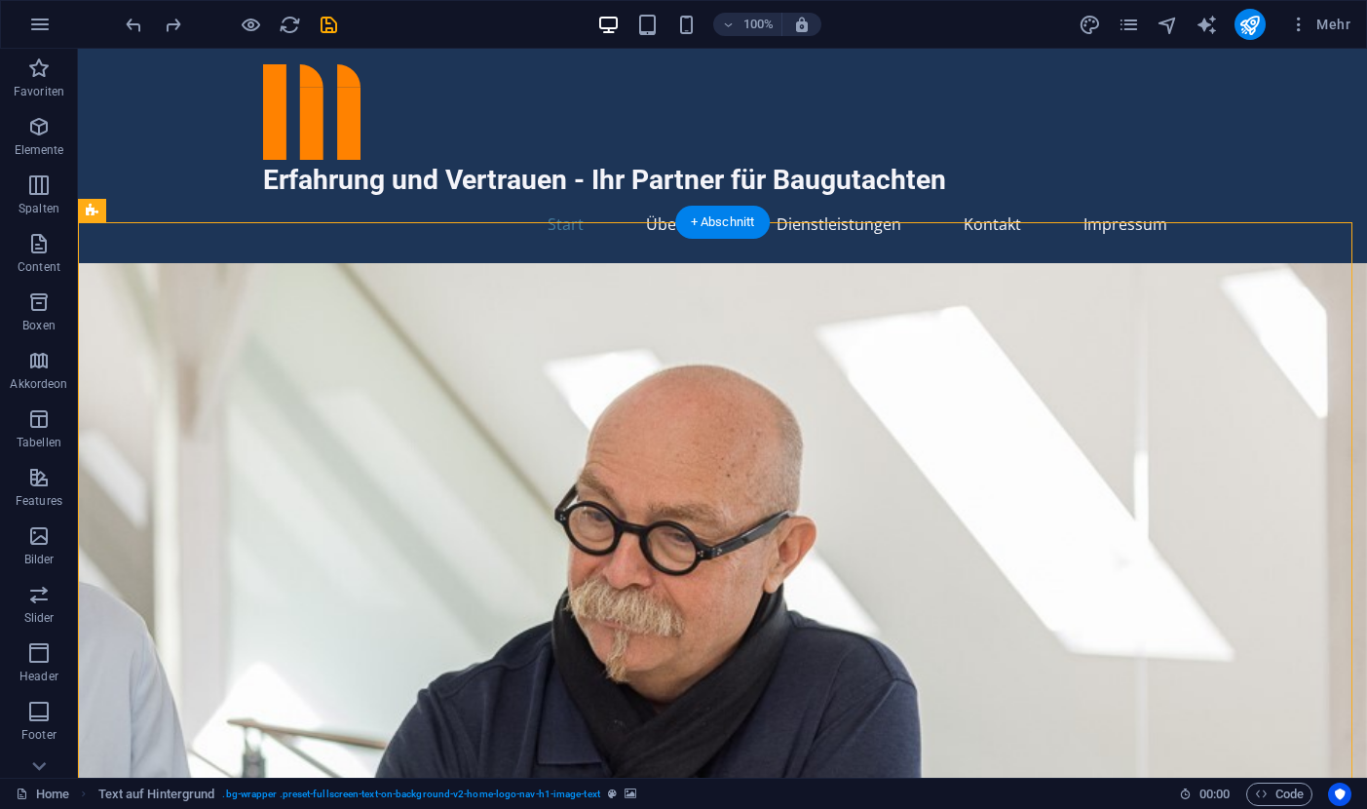
click at [125, 333] on figure at bounding box center [722, 740] width 1289 height 955
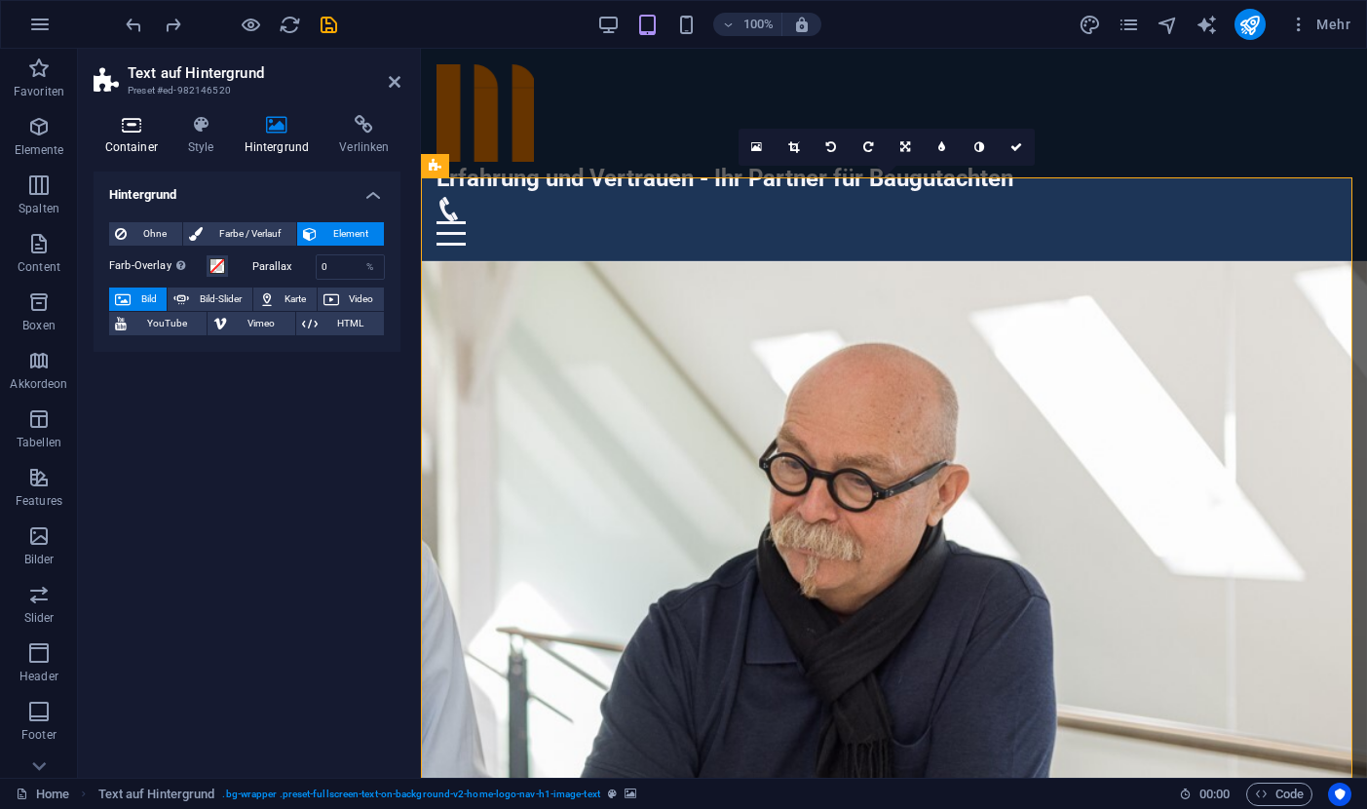
click at [132, 126] on icon at bounding box center [131, 124] width 75 height 19
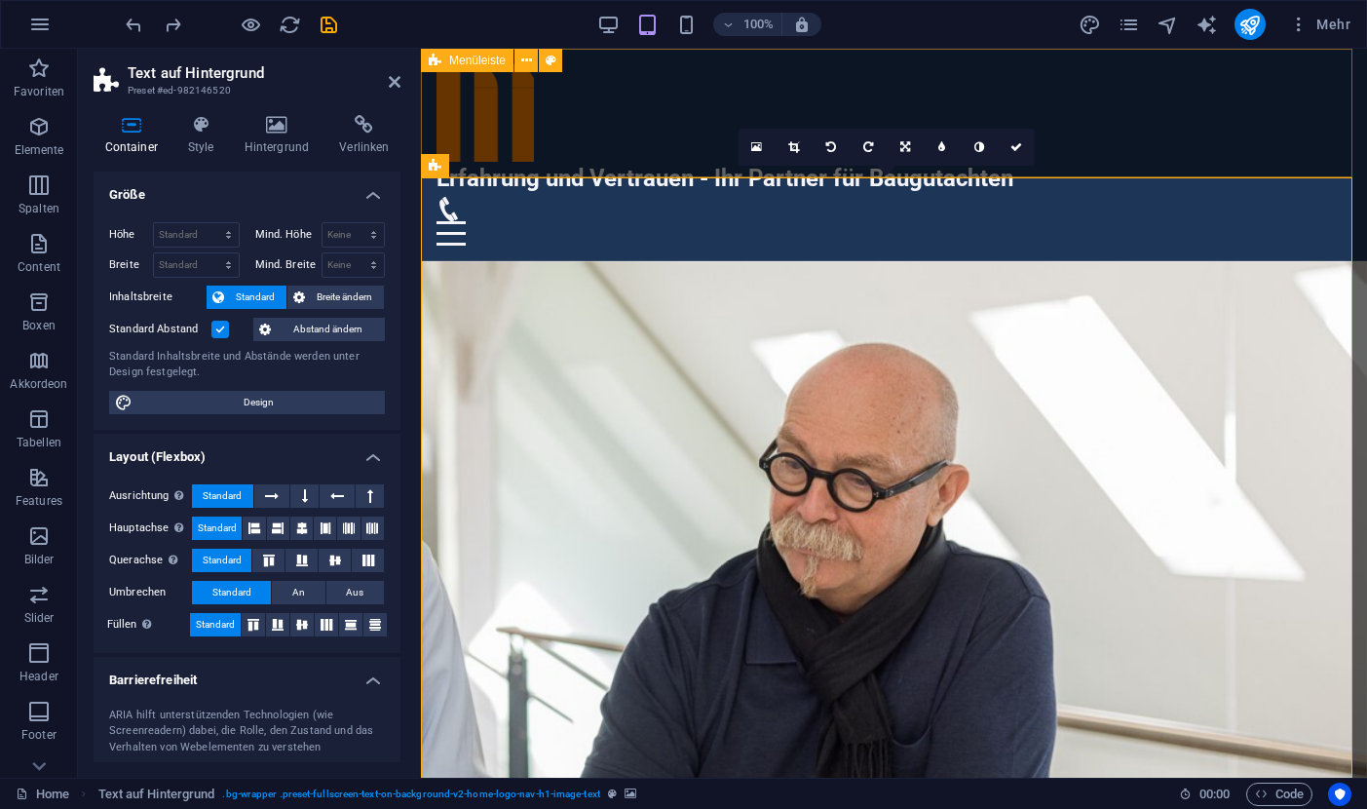
click at [696, 70] on div "Erfahrung und Vertrauen - Ihr Partner für Baugutachten Start Über uns Dienstlei…" at bounding box center [894, 155] width 946 height 212
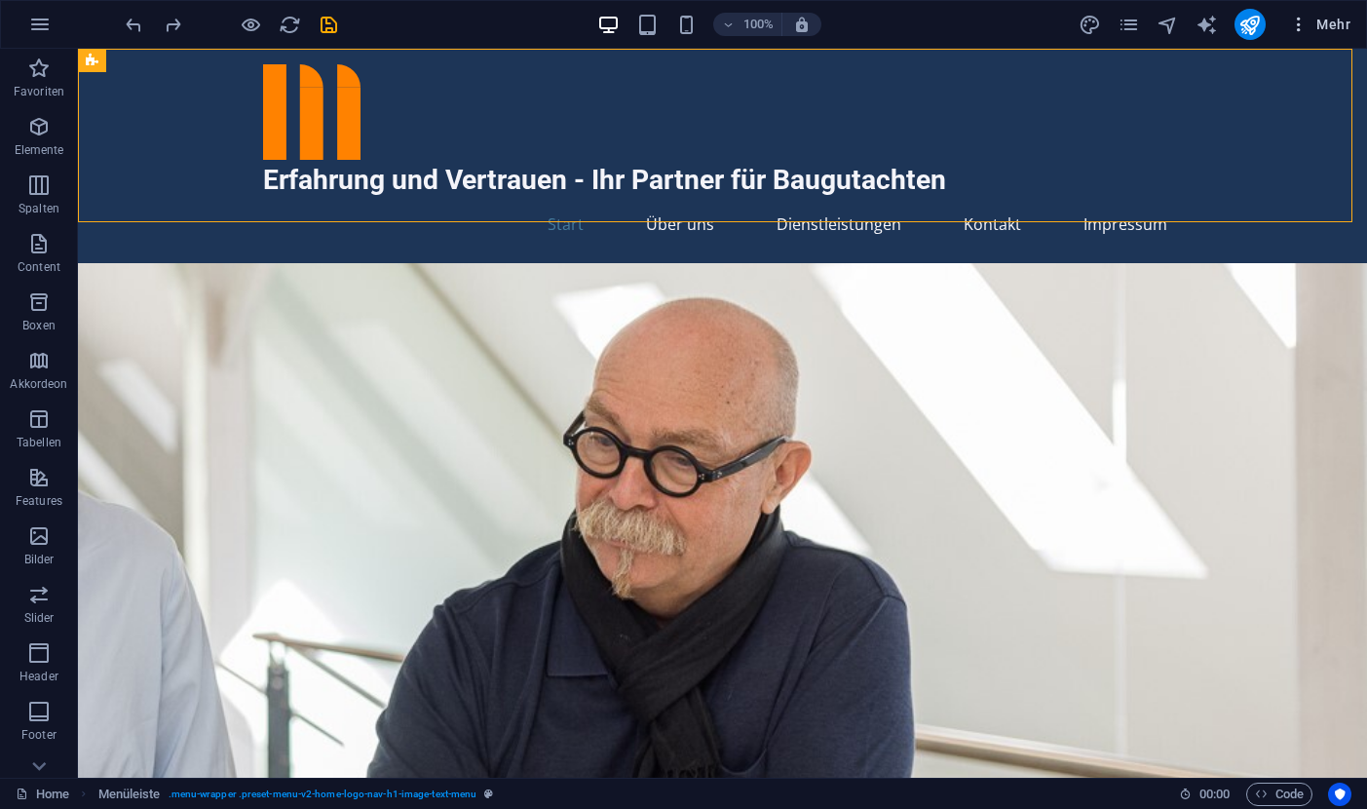
click at [1300, 22] on icon "button" at bounding box center [1298, 24] width 19 height 19
